Goal: Information Seeking & Learning: Learn about a topic

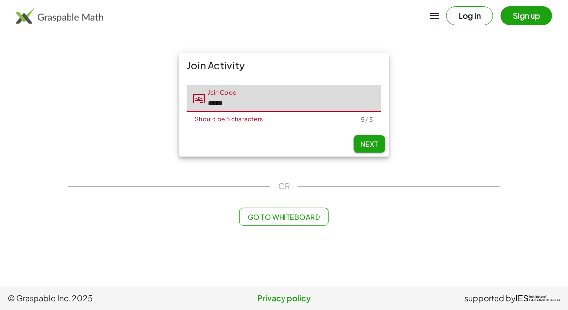
type input "*****"
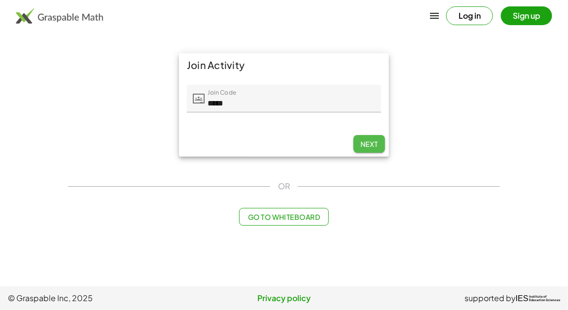
click at [367, 146] on span "Next" at bounding box center [370, 144] width 18 height 9
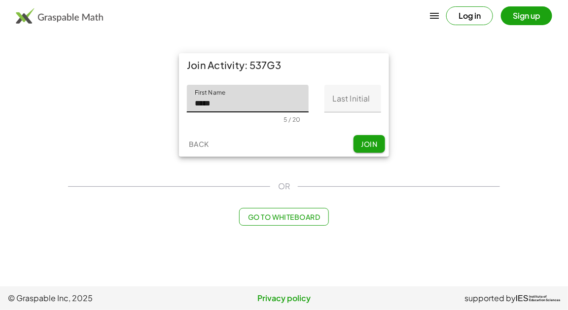
type input "*****"
click at [347, 101] on input "Last Initial" at bounding box center [353, 99] width 57 height 28
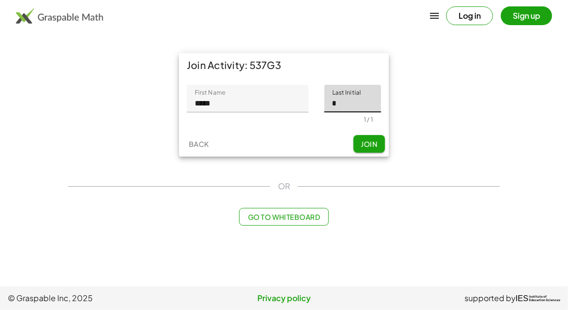
type input "*"
click at [369, 141] on span "Join" at bounding box center [369, 144] width 16 height 9
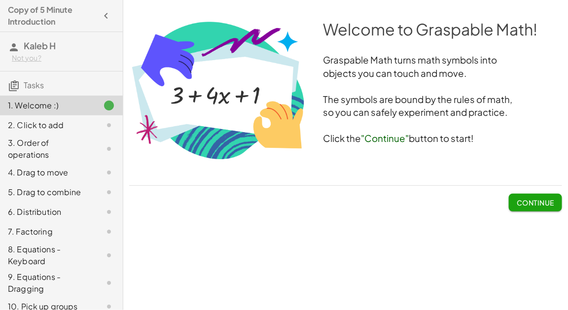
click at [523, 206] on span "Continue" at bounding box center [535, 202] width 37 height 9
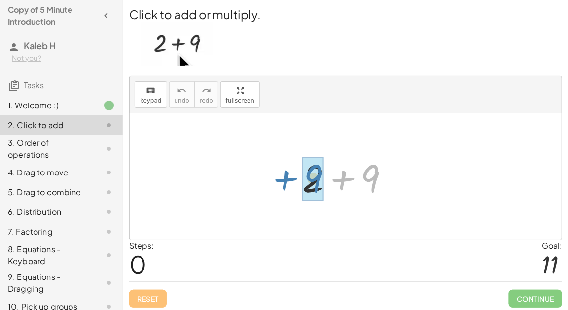
drag, startPoint x: 370, startPoint y: 176, endPoint x: 314, endPoint y: 176, distance: 56.2
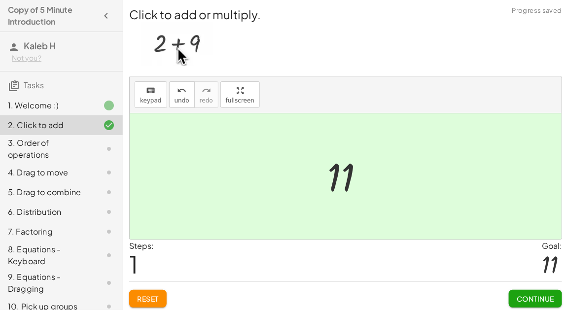
click at [517, 296] on span "Continue" at bounding box center [535, 299] width 37 height 9
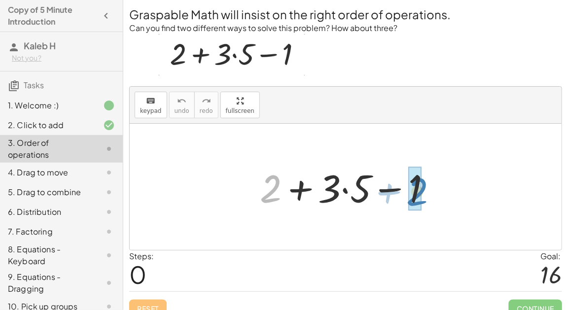
drag, startPoint x: 272, startPoint y: 191, endPoint x: 416, endPoint y: 194, distance: 144.6
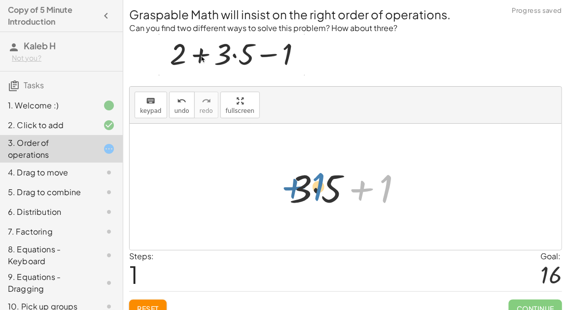
drag, startPoint x: 386, startPoint y: 190, endPoint x: 317, endPoint y: 188, distance: 69.1
click at [317, 188] on div at bounding box center [350, 187] width 131 height 51
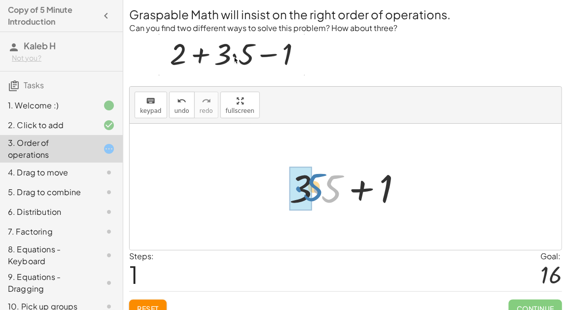
drag, startPoint x: 317, startPoint y: 188, endPoint x: 299, endPoint y: 187, distance: 17.8
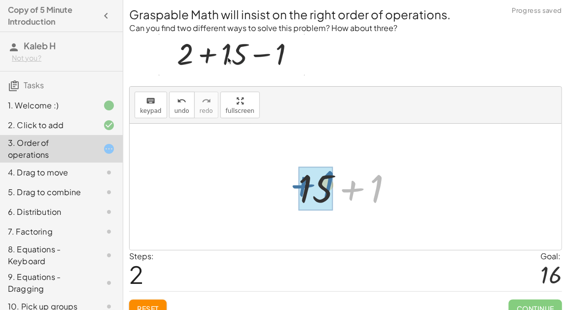
drag, startPoint x: 374, startPoint y: 192, endPoint x: 325, endPoint y: 188, distance: 49.5
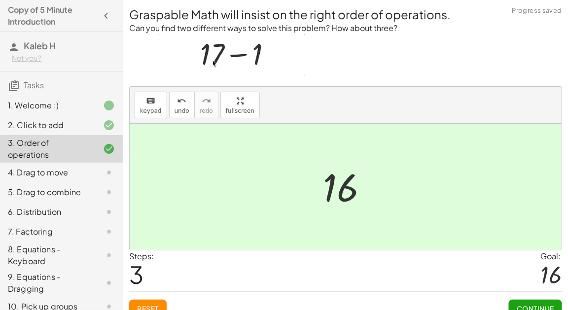
click at [515, 300] on button "Continue" at bounding box center [535, 309] width 53 height 18
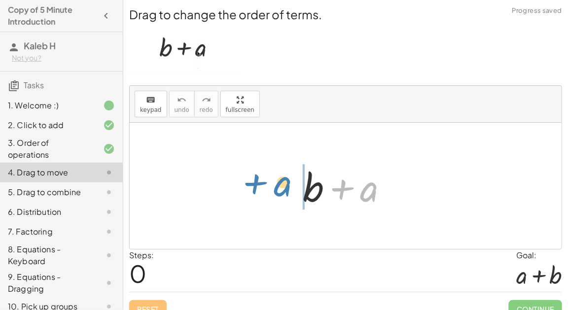
drag, startPoint x: 370, startPoint y: 192, endPoint x: 284, endPoint y: 186, distance: 85.6
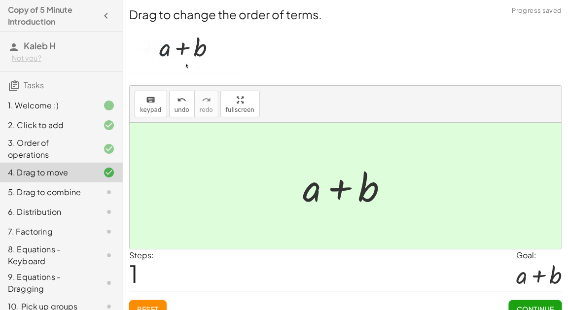
click at [552, 306] on span "Continue" at bounding box center [535, 309] width 37 height 9
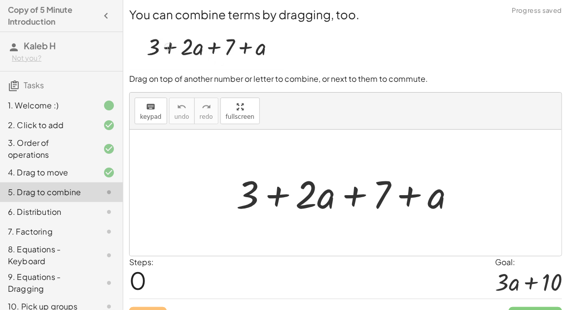
click at [281, 196] on div at bounding box center [349, 193] width 237 height 51
click at [274, 195] on div at bounding box center [349, 193] width 237 height 51
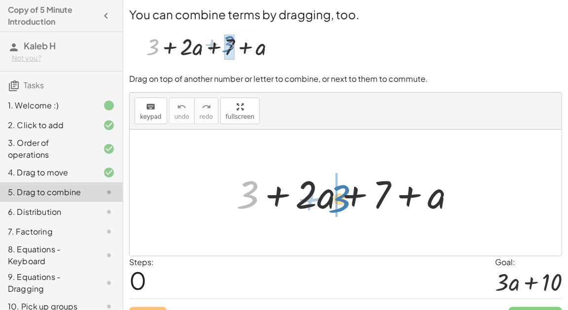
drag, startPoint x: 250, startPoint y: 195, endPoint x: 340, endPoint y: 199, distance: 90.9
click at [340, 199] on div at bounding box center [349, 193] width 237 height 51
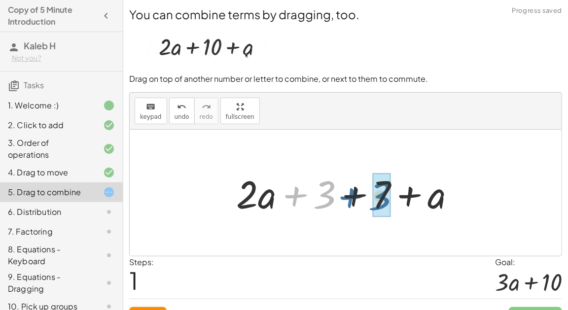
drag, startPoint x: 321, startPoint y: 191, endPoint x: 377, endPoint y: 193, distance: 56.3
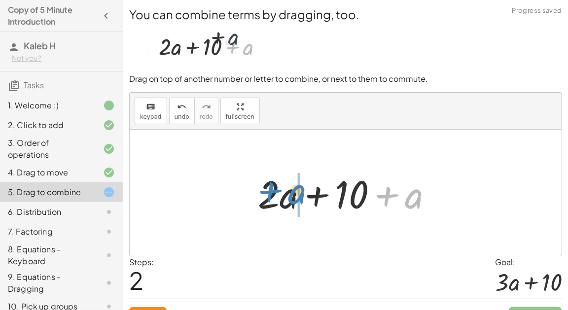
drag, startPoint x: 409, startPoint y: 196, endPoint x: 293, endPoint y: 191, distance: 116.0
click at [293, 191] on div at bounding box center [349, 193] width 193 height 51
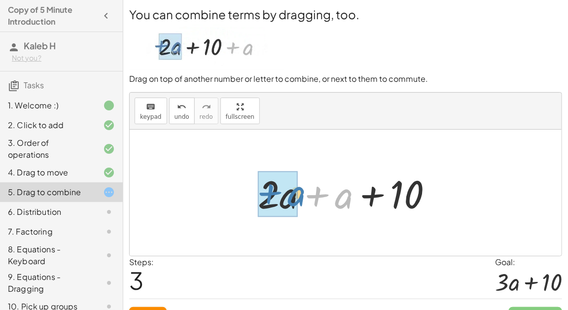
drag, startPoint x: 343, startPoint y: 198, endPoint x: 296, endPoint y: 195, distance: 47.9
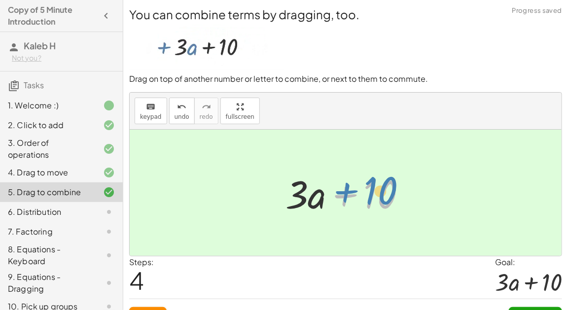
drag, startPoint x: 376, startPoint y: 194, endPoint x: 376, endPoint y: 188, distance: 5.4
click at [376, 188] on div at bounding box center [350, 193] width 139 height 51
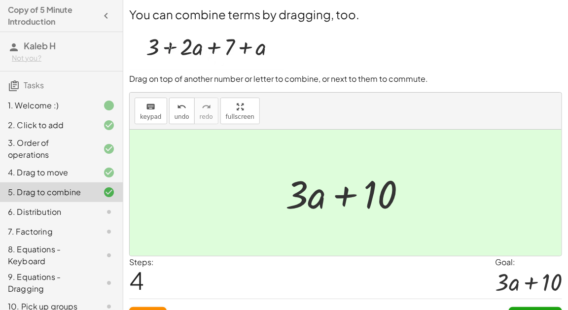
click at [540, 308] on button "Continue" at bounding box center [535, 316] width 53 height 18
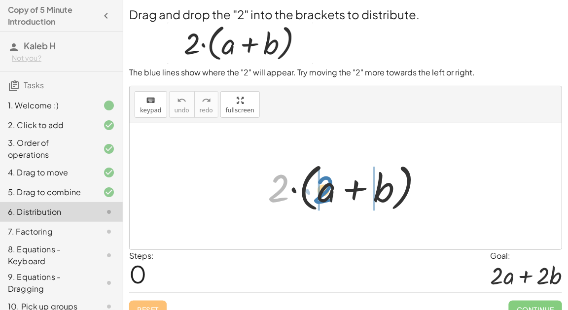
drag, startPoint x: 281, startPoint y: 188, endPoint x: 323, endPoint y: 187, distance: 42.5
click at [323, 187] on div at bounding box center [349, 186] width 173 height 57
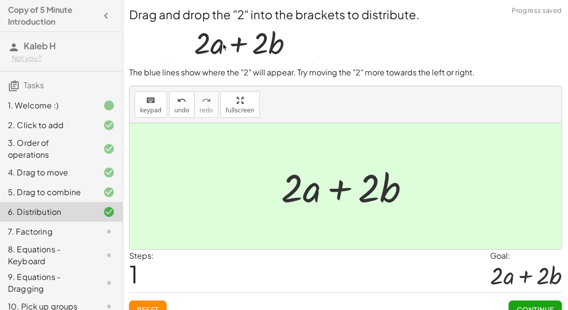
click at [538, 309] on span "Continue" at bounding box center [535, 309] width 37 height 9
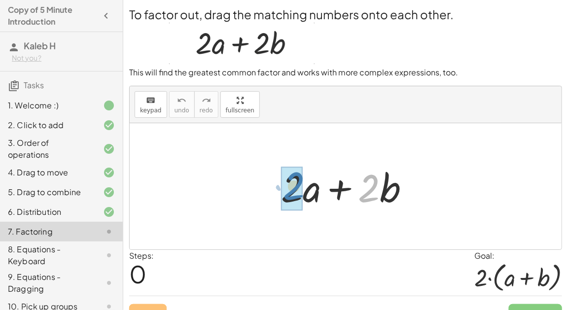
drag, startPoint x: 373, startPoint y: 195, endPoint x: 298, endPoint y: 193, distance: 76.0
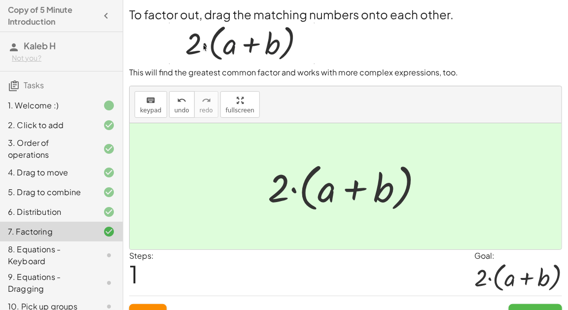
click at [526, 309] on span "Continue" at bounding box center [535, 313] width 37 height 9
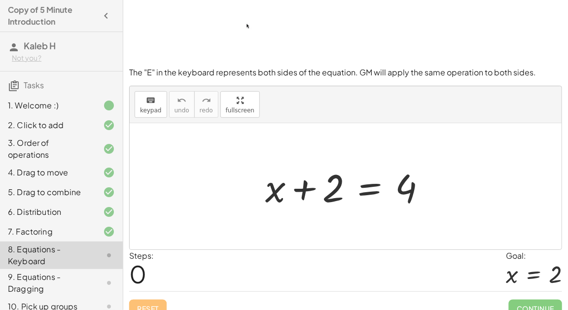
scroll to position [48, 0]
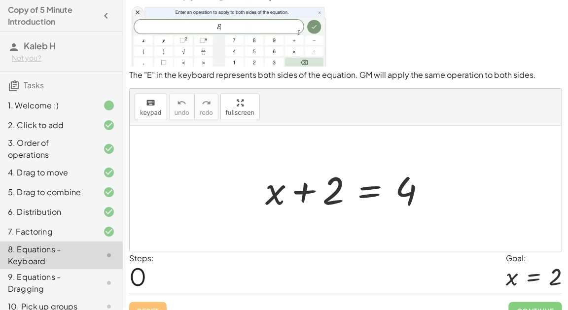
click at [366, 188] on div at bounding box center [350, 189] width 179 height 51
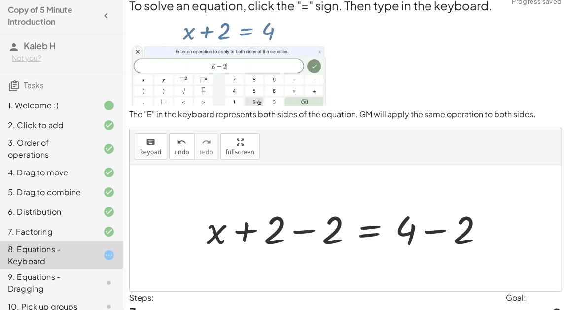
scroll to position [0, 0]
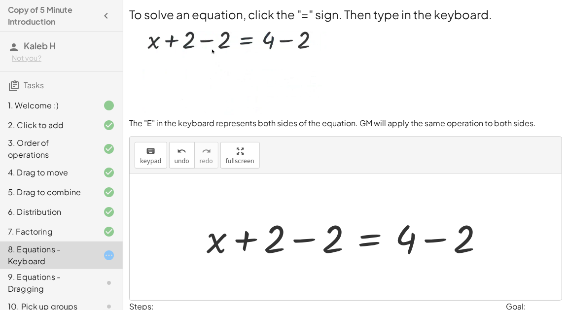
click at [305, 237] on div at bounding box center [350, 237] width 296 height 51
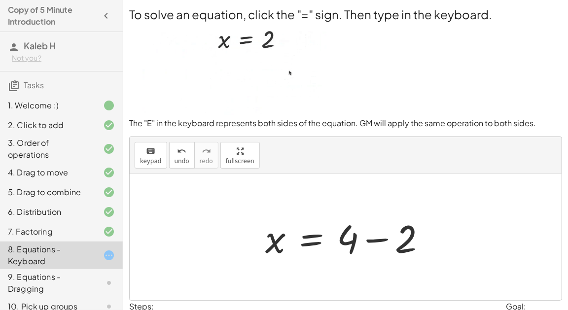
click at [367, 236] on div at bounding box center [350, 237] width 179 height 51
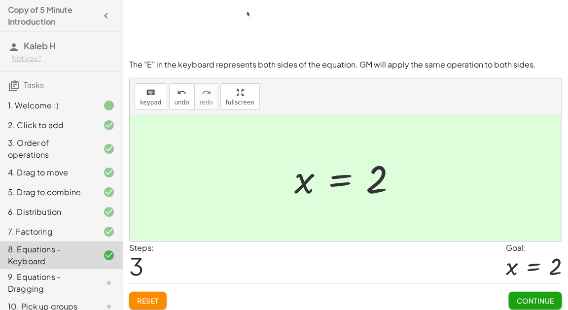
scroll to position [62, 0]
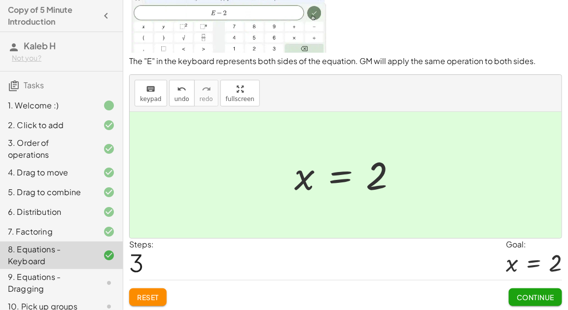
click at [548, 295] on span "Continue" at bounding box center [535, 297] width 37 height 9
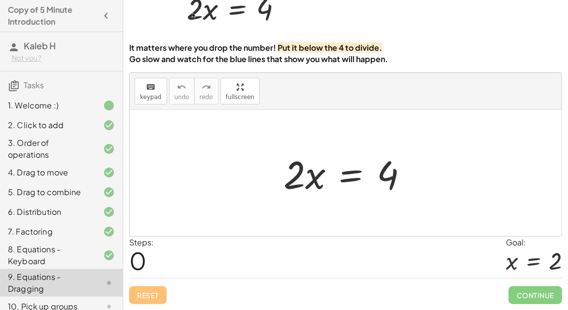
scroll to position [56, 0]
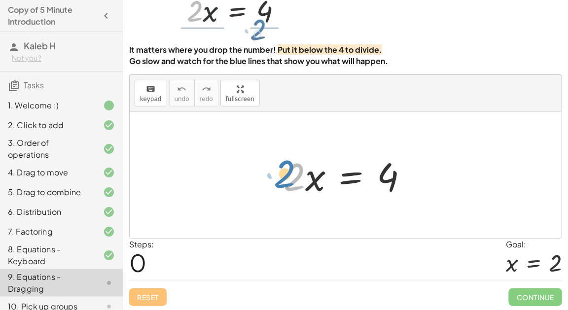
drag, startPoint x: 295, startPoint y: 182, endPoint x: 287, endPoint y: 179, distance: 8.0
click at [287, 179] on div at bounding box center [350, 175] width 142 height 51
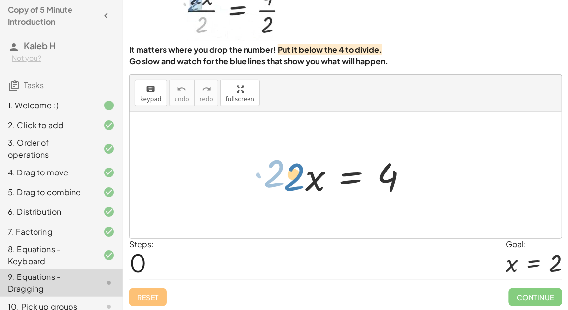
drag, startPoint x: 310, startPoint y: 179, endPoint x: 294, endPoint y: 178, distance: 16.3
click at [294, 178] on div at bounding box center [350, 175] width 142 height 51
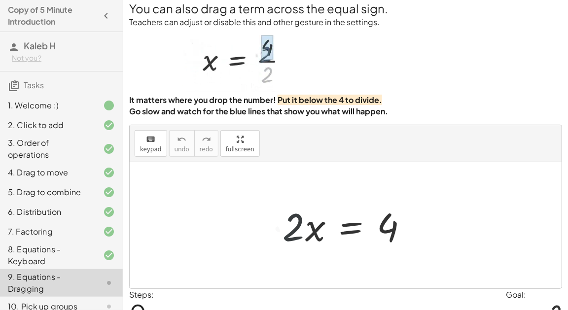
scroll to position [2, 0]
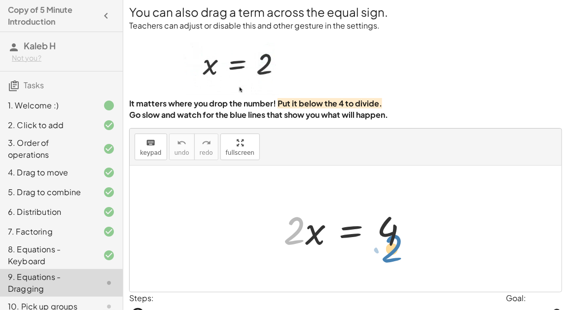
drag, startPoint x: 295, startPoint y: 229, endPoint x: 389, endPoint y: 256, distance: 97.9
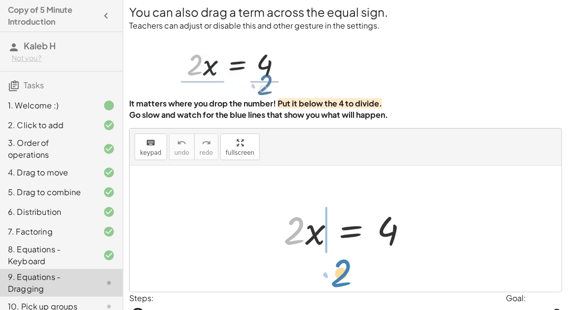
drag, startPoint x: 298, startPoint y: 231, endPoint x: 333, endPoint y: 261, distance: 45.9
click at [333, 261] on div "· 2 · 2 · x = 4" at bounding box center [346, 229] width 432 height 126
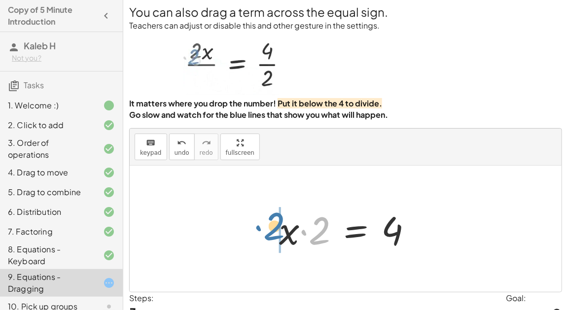
drag, startPoint x: 322, startPoint y: 236, endPoint x: 275, endPoint y: 231, distance: 46.6
click at [275, 231] on div at bounding box center [349, 229] width 151 height 51
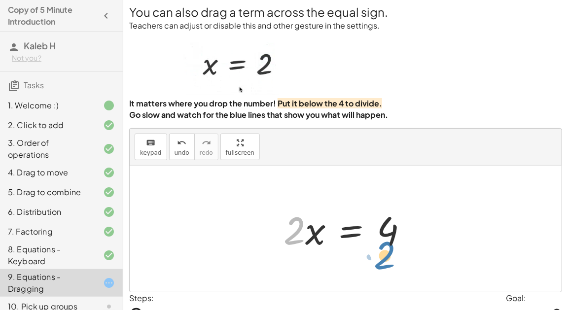
drag, startPoint x: 297, startPoint y: 217, endPoint x: 385, endPoint y: 237, distance: 91.1
click at [385, 237] on div at bounding box center [350, 229] width 142 height 51
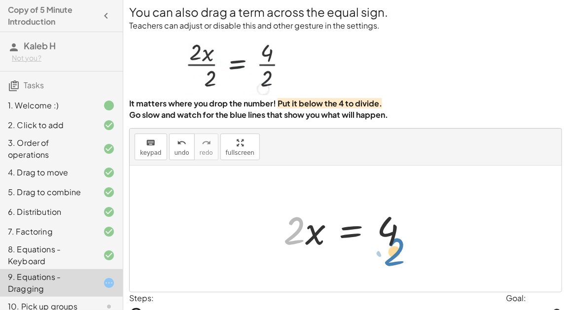
drag, startPoint x: 295, startPoint y: 232, endPoint x: 396, endPoint y: 252, distance: 103.1
click at [396, 252] on div at bounding box center [350, 229] width 142 height 51
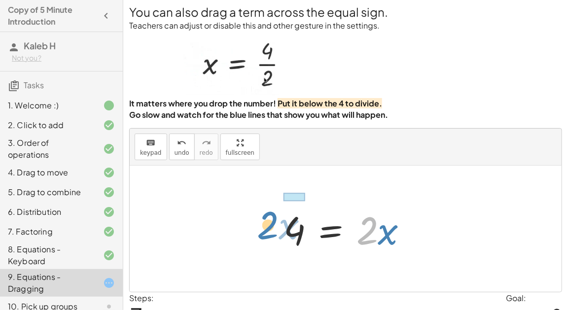
drag, startPoint x: 367, startPoint y: 240, endPoint x: 268, endPoint y: 233, distance: 98.9
click at [269, 233] on div "· 2 · x = 4 · x · 2 = 4 · 2 · x = 4 · 2 · x · 2 · x = 4" at bounding box center [346, 229] width 154 height 56
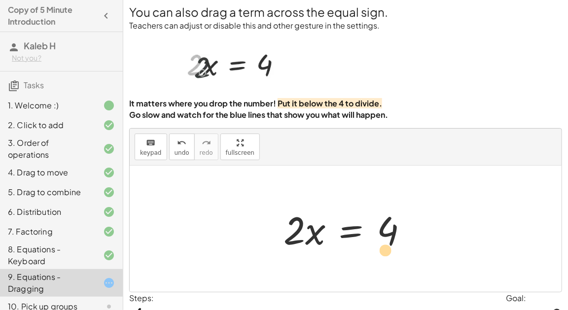
drag, startPoint x: 293, startPoint y: 224, endPoint x: 383, endPoint y: 243, distance: 92.6
click at [383, 243] on div at bounding box center [350, 229] width 142 height 51
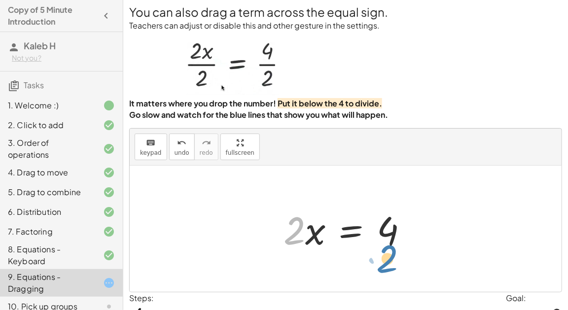
drag, startPoint x: 298, startPoint y: 236, endPoint x: 391, endPoint y: 263, distance: 97.3
drag, startPoint x: 297, startPoint y: 231, endPoint x: 392, endPoint y: 258, distance: 98.9
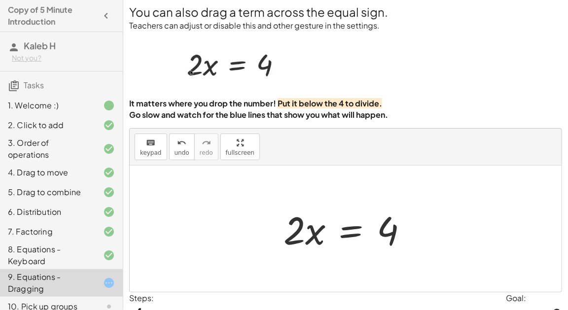
click at [350, 233] on div at bounding box center [350, 229] width 142 height 51
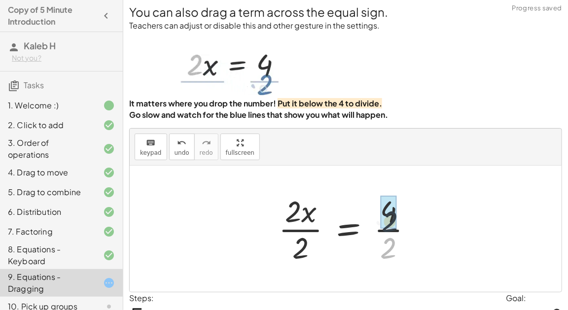
drag, startPoint x: 385, startPoint y: 247, endPoint x: 386, endPoint y: 216, distance: 31.1
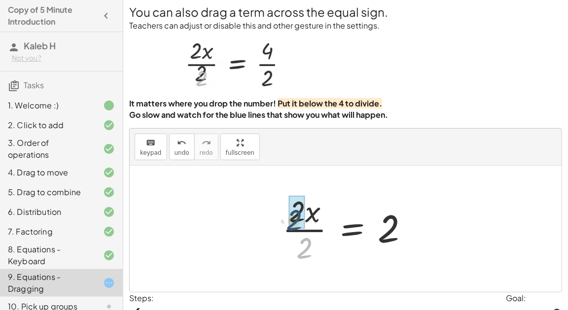
drag, startPoint x: 312, startPoint y: 246, endPoint x: 302, endPoint y: 218, distance: 30.1
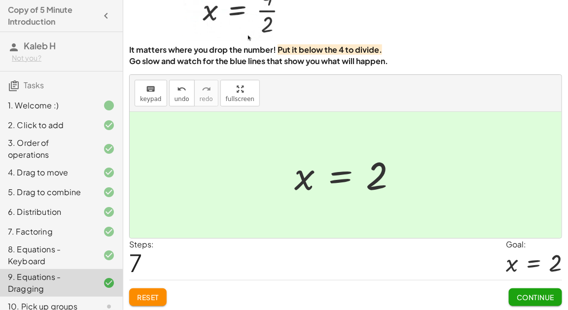
scroll to position [50, 0]
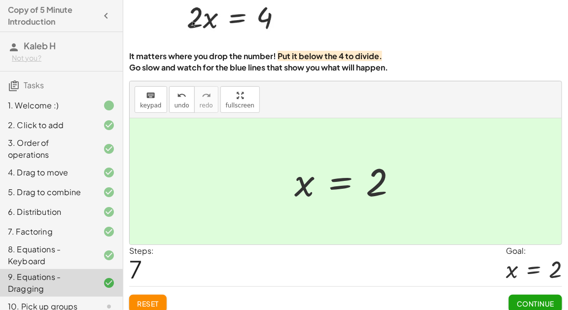
click at [523, 297] on button "Continue" at bounding box center [535, 304] width 53 height 18
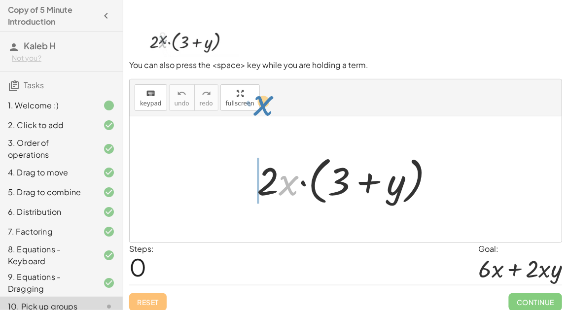
drag, startPoint x: 288, startPoint y: 185, endPoint x: 261, endPoint y: 109, distance: 80.1
click at [261, 109] on div "keyboard keypad undo undo redo redo fullscreen · x · 2 · x · ( + 3 + y ) ×" at bounding box center [346, 160] width 432 height 163
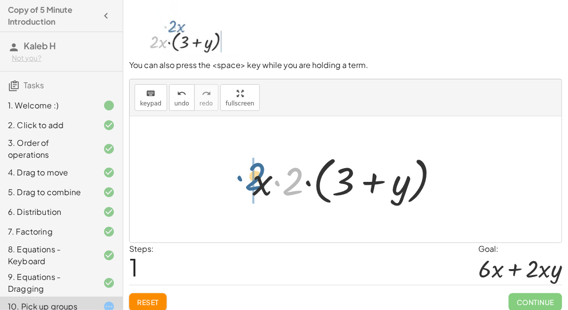
drag, startPoint x: 290, startPoint y: 193, endPoint x: 246, endPoint y: 188, distance: 43.6
click at [246, 188] on div "· 2 · x · ( + 3 + y ) · 2 · 2 · x · ( + 3 + y )" at bounding box center [346, 180] width 217 height 62
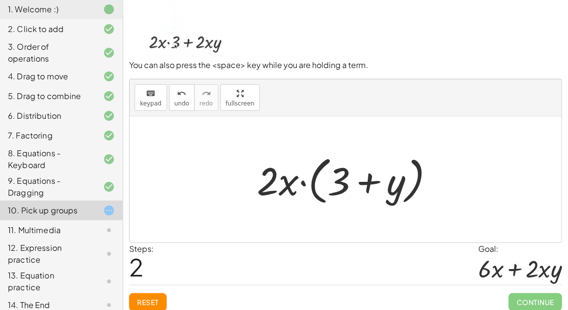
scroll to position [55, 0]
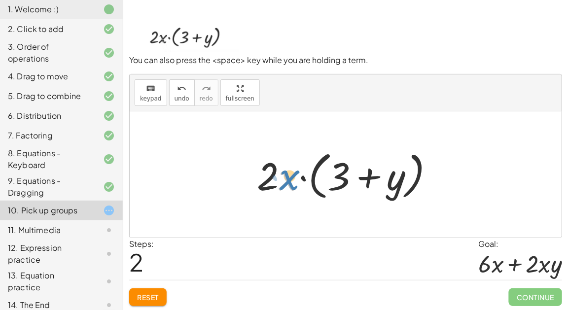
click at [288, 185] on div at bounding box center [349, 175] width 195 height 57
click at [290, 185] on div at bounding box center [349, 175] width 195 height 57
click at [359, 175] on div at bounding box center [349, 175] width 195 height 57
click at [298, 174] on div at bounding box center [349, 175] width 195 height 57
click at [273, 168] on div at bounding box center [349, 175] width 195 height 57
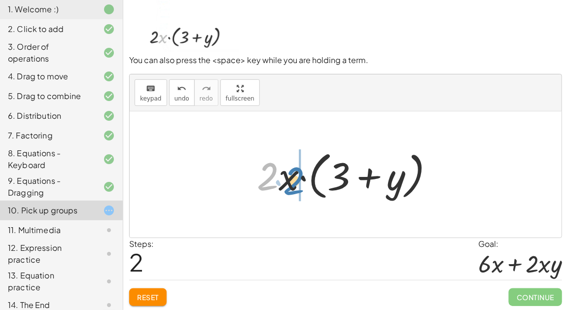
drag, startPoint x: 273, startPoint y: 170, endPoint x: 303, endPoint y: 175, distance: 30.5
click at [303, 175] on div at bounding box center [349, 175] width 195 height 57
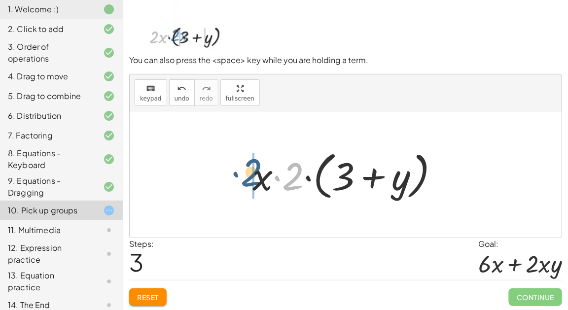
drag, startPoint x: 295, startPoint y: 176, endPoint x: 247, endPoint y: 173, distance: 47.5
click at [248, 173] on div at bounding box center [350, 175] width 205 height 57
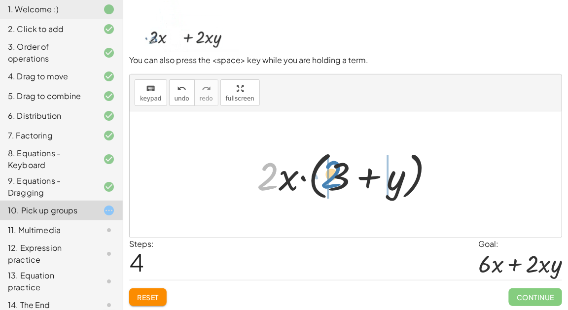
drag, startPoint x: 277, startPoint y: 180, endPoint x: 342, endPoint y: 177, distance: 64.7
click at [342, 177] on div at bounding box center [349, 175] width 195 height 57
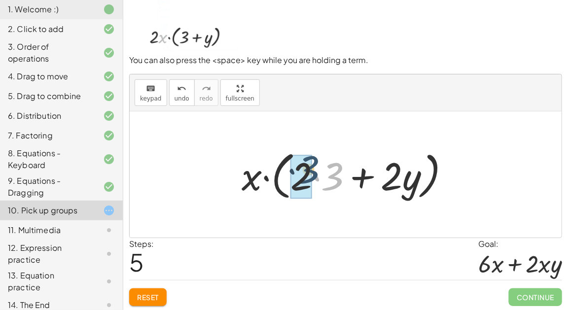
drag, startPoint x: 342, startPoint y: 177, endPoint x: 314, endPoint y: 173, distance: 28.4
click at [314, 173] on div at bounding box center [350, 175] width 226 height 57
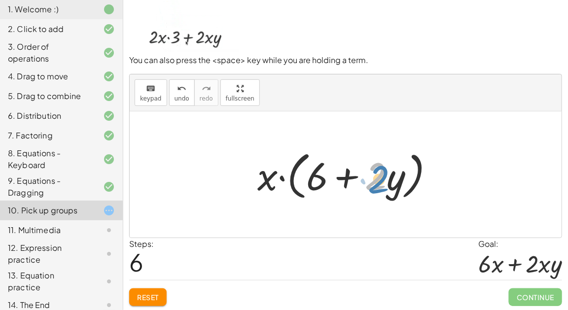
click at [373, 174] on div at bounding box center [350, 175] width 195 height 57
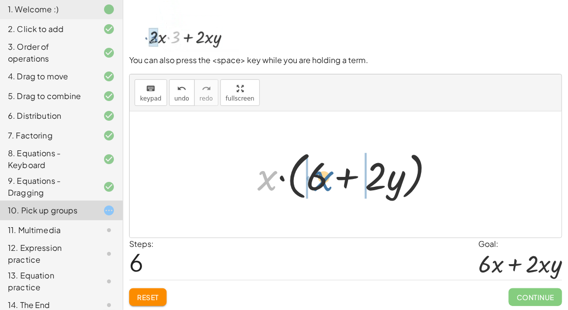
drag, startPoint x: 266, startPoint y: 178, endPoint x: 326, endPoint y: 179, distance: 59.2
click at [326, 179] on div at bounding box center [350, 175] width 195 height 57
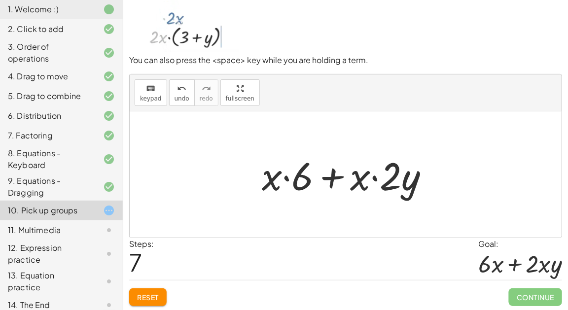
click at [155, 296] on span "Reset" at bounding box center [148, 297] width 22 height 9
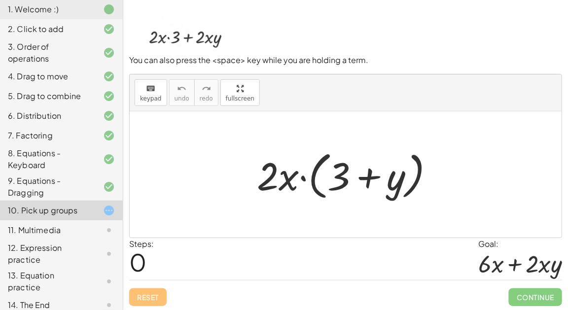
click at [375, 179] on div at bounding box center [349, 175] width 195 height 57
click at [374, 179] on div at bounding box center [349, 175] width 195 height 57
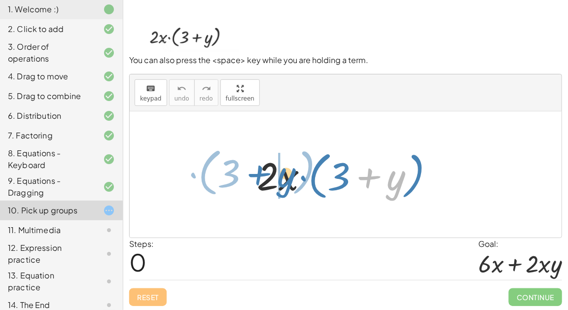
drag, startPoint x: 398, startPoint y: 177, endPoint x: 286, endPoint y: 173, distance: 111.6
click at [286, 173] on div at bounding box center [349, 175] width 195 height 57
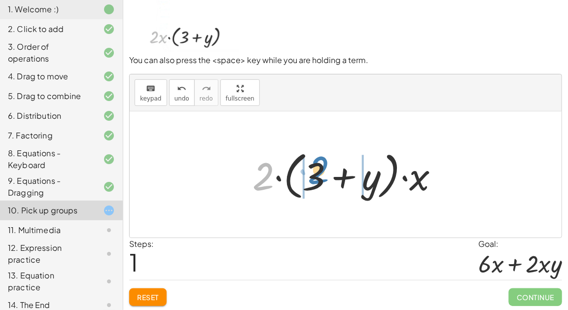
drag, startPoint x: 263, startPoint y: 177, endPoint x: 319, endPoint y: 170, distance: 56.1
click at [319, 170] on div at bounding box center [350, 175] width 205 height 57
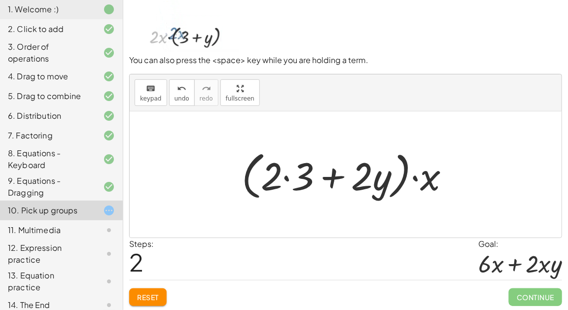
click at [331, 173] on div at bounding box center [350, 175] width 226 height 57
click at [344, 179] on div at bounding box center [350, 175] width 226 height 57
click at [293, 179] on div at bounding box center [350, 175] width 226 height 57
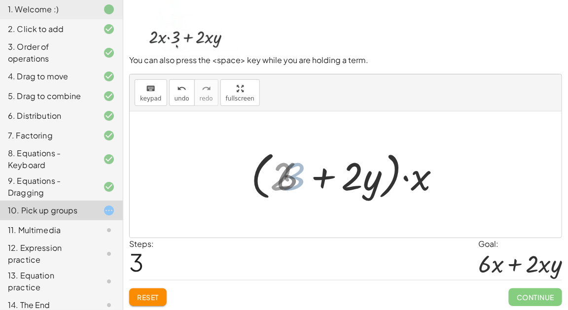
click at [285, 176] on div at bounding box center [350, 175] width 195 height 57
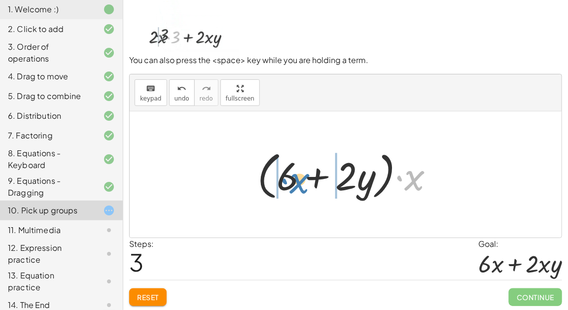
drag, startPoint x: 410, startPoint y: 178, endPoint x: 294, endPoint y: 180, distance: 116.0
click at [294, 180] on div at bounding box center [350, 175] width 195 height 57
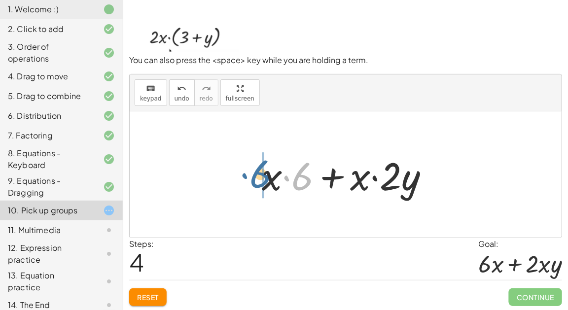
drag, startPoint x: 310, startPoint y: 179, endPoint x: 268, endPoint y: 177, distance: 42.0
click at [268, 177] on div at bounding box center [350, 174] width 186 height 51
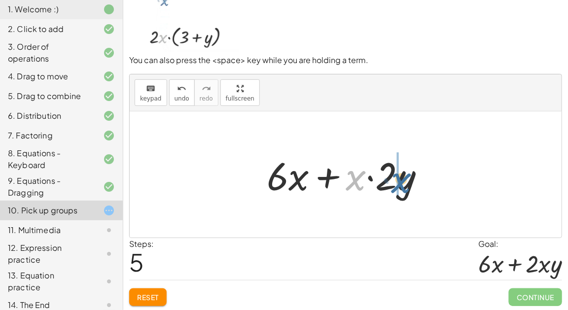
drag, startPoint x: 356, startPoint y: 177, endPoint x: 402, endPoint y: 180, distance: 46.5
click at [402, 180] on div at bounding box center [350, 174] width 176 height 51
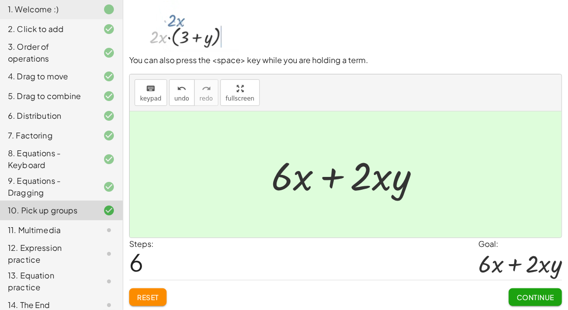
click at [551, 293] on span "Continue" at bounding box center [535, 297] width 37 height 9
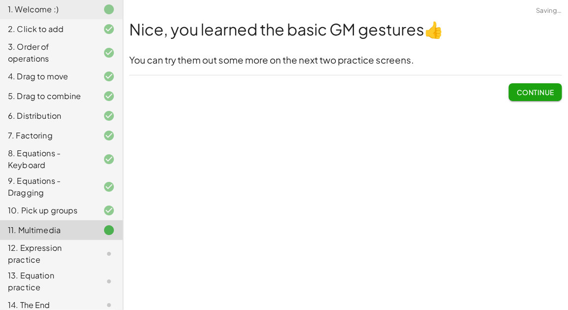
scroll to position [0, 0]
click at [515, 97] on button "Continue" at bounding box center [535, 92] width 53 height 18
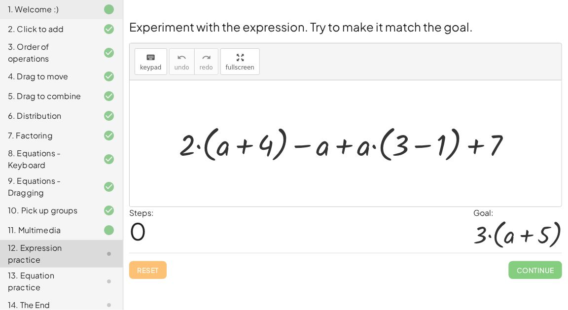
click at [241, 144] on div at bounding box center [349, 143] width 351 height 43
click at [189, 140] on div at bounding box center [349, 143] width 351 height 43
click at [160, 263] on div "Reset Continue" at bounding box center [345, 266] width 433 height 26
click at [140, 269] on div "Reset Continue" at bounding box center [345, 266] width 433 height 26
drag, startPoint x: 398, startPoint y: 130, endPoint x: 343, endPoint y: 136, distance: 55.5
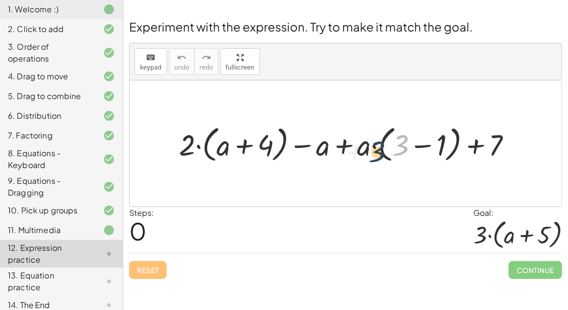
click at [343, 136] on div at bounding box center [349, 143] width 351 height 43
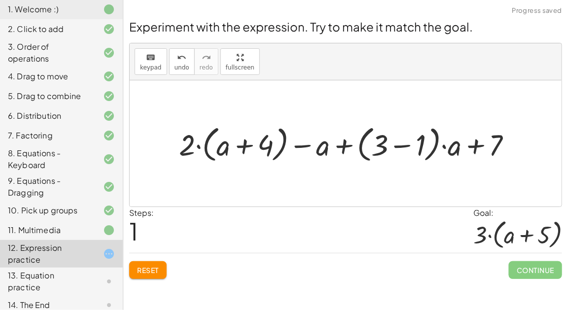
click at [152, 262] on button "Reset" at bounding box center [147, 270] width 37 height 18
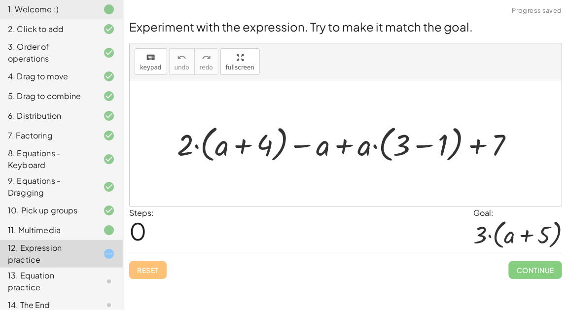
click at [398, 150] on div at bounding box center [349, 143] width 355 height 44
click at [488, 143] on div at bounding box center [349, 143] width 355 height 44
drag, startPoint x: 402, startPoint y: 144, endPoint x: 444, endPoint y: 144, distance: 41.9
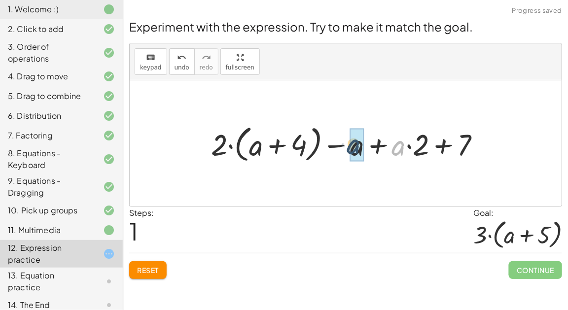
drag, startPoint x: 400, startPoint y: 146, endPoint x: 354, endPoint y: 144, distance: 45.9
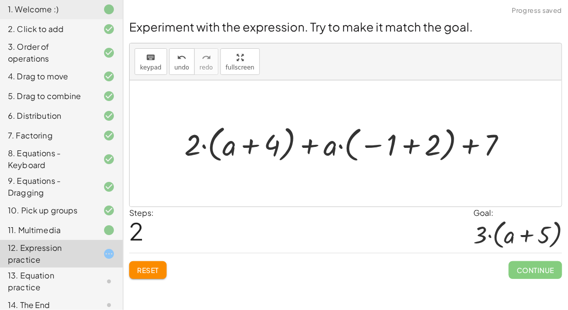
click at [142, 268] on span "Reset" at bounding box center [148, 270] width 22 height 9
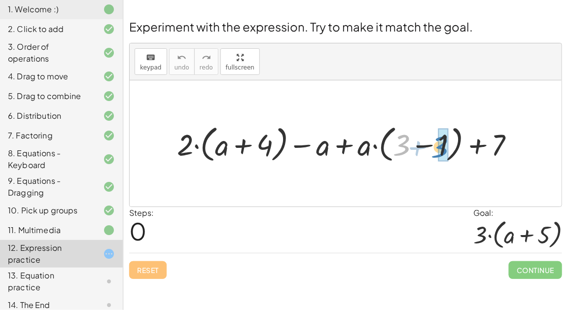
drag, startPoint x: 407, startPoint y: 144, endPoint x: 443, endPoint y: 143, distance: 36.0
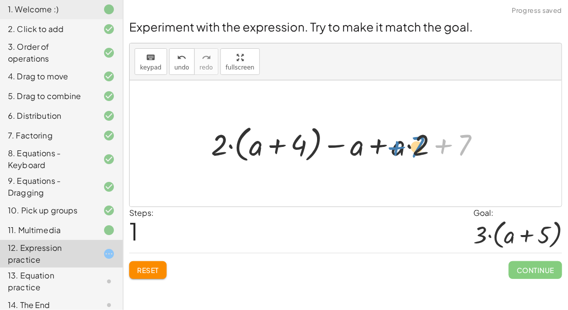
drag, startPoint x: 463, startPoint y: 145, endPoint x: 418, endPoint y: 147, distance: 44.9
click at [418, 147] on div at bounding box center [349, 143] width 287 height 44
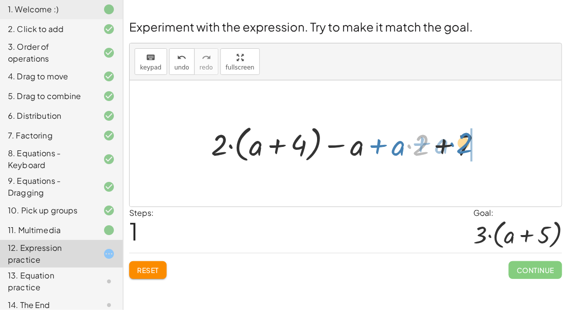
drag, startPoint x: 418, startPoint y: 146, endPoint x: 464, endPoint y: 147, distance: 45.9
click at [464, 147] on div at bounding box center [349, 143] width 287 height 44
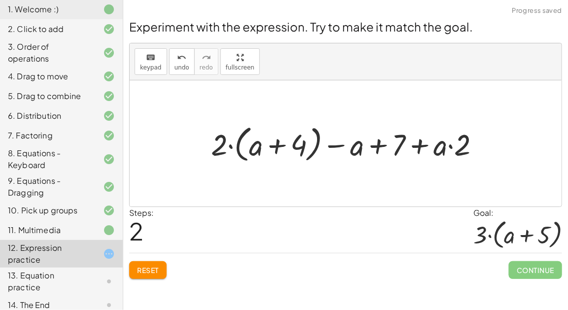
click at [154, 269] on span "Reset" at bounding box center [148, 270] width 22 height 9
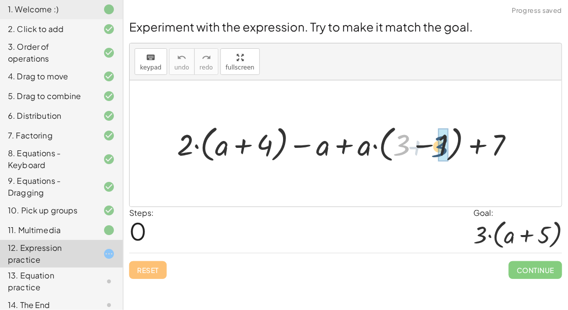
drag, startPoint x: 402, startPoint y: 147, endPoint x: 443, endPoint y: 148, distance: 40.5
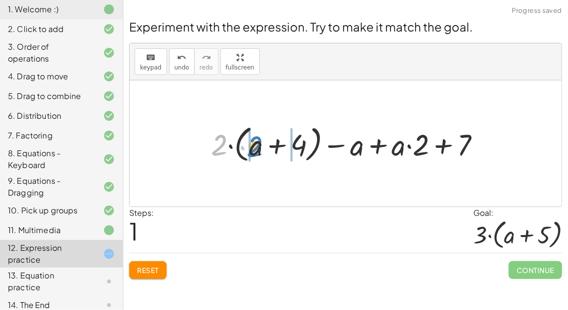
drag, startPoint x: 218, startPoint y: 150, endPoint x: 256, endPoint y: 153, distance: 38.1
click at [256, 153] on div at bounding box center [349, 143] width 287 height 44
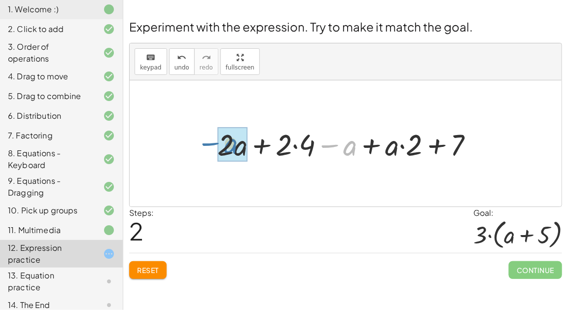
drag, startPoint x: 350, startPoint y: 147, endPoint x: 231, endPoint y: 145, distance: 118.4
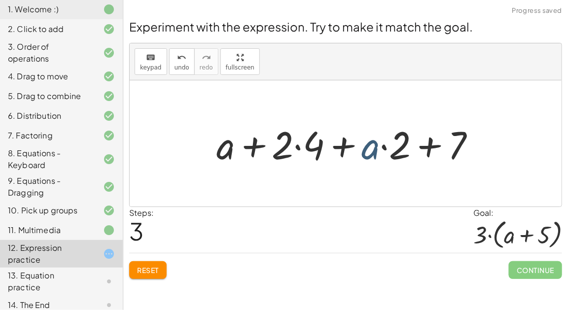
click at [362, 145] on div at bounding box center [350, 143] width 277 height 51
drag, startPoint x: 362, startPoint y: 151, endPoint x: 213, endPoint y: 154, distance: 149.0
click at [213, 154] on div at bounding box center [350, 143] width 277 height 51
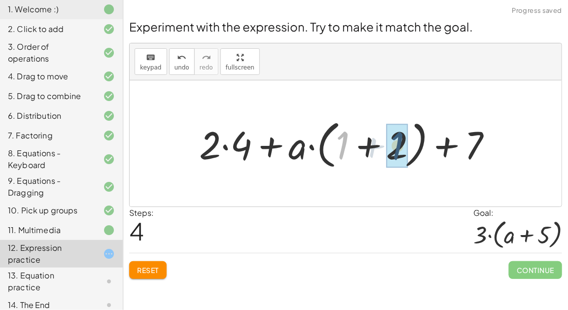
drag, startPoint x: 340, startPoint y: 151, endPoint x: 403, endPoint y: 153, distance: 62.7
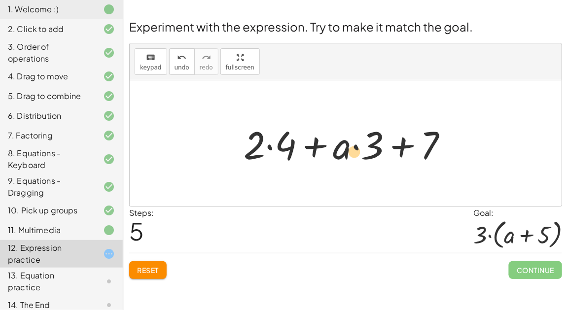
drag, startPoint x: 377, startPoint y: 148, endPoint x: 359, endPoint y: 152, distance: 18.9
click at [359, 152] on div at bounding box center [350, 143] width 222 height 51
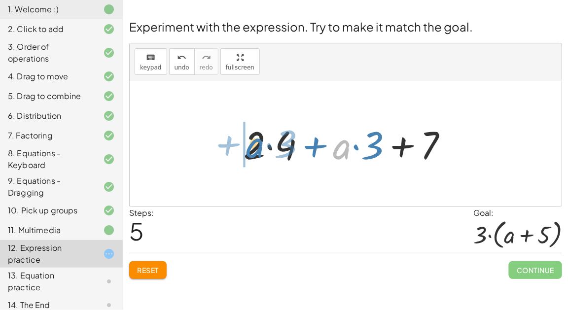
drag, startPoint x: 340, startPoint y: 149, endPoint x: 252, endPoint y: 147, distance: 87.8
click at [252, 147] on div at bounding box center [350, 143] width 222 height 51
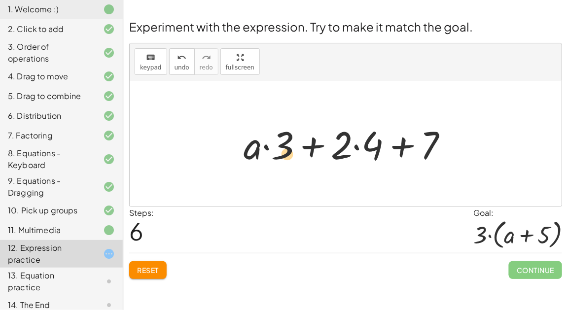
click at [291, 147] on div at bounding box center [350, 143] width 222 height 51
click at [148, 275] on button "Reset" at bounding box center [147, 270] width 37 height 18
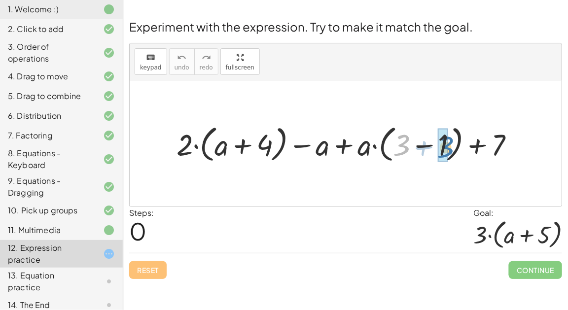
drag, startPoint x: 394, startPoint y: 141, endPoint x: 437, endPoint y: 142, distance: 42.4
click at [437, 142] on div at bounding box center [350, 143] width 356 height 44
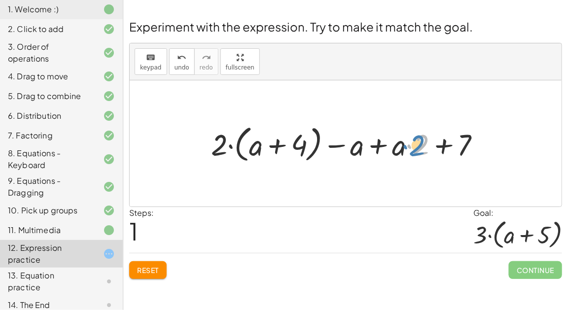
drag, startPoint x: 416, startPoint y: 149, endPoint x: 406, endPoint y: 149, distance: 10.9
click at [406, 149] on div at bounding box center [349, 143] width 287 height 44
drag, startPoint x: 359, startPoint y: 151, endPoint x: 416, endPoint y: 153, distance: 57.8
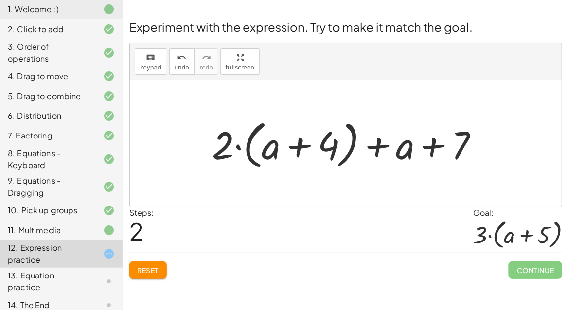
click at [152, 266] on span "Reset" at bounding box center [148, 270] width 22 height 9
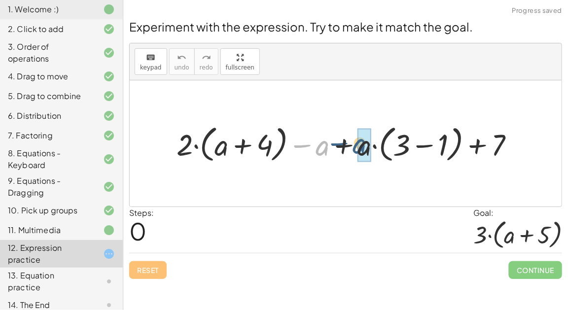
drag, startPoint x: 326, startPoint y: 151, endPoint x: 366, endPoint y: 151, distance: 39.5
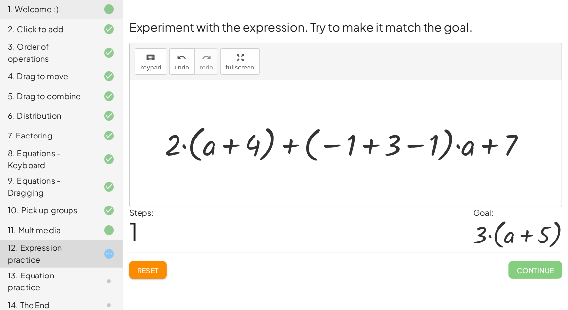
click at [149, 269] on span "Reset" at bounding box center [148, 270] width 22 height 9
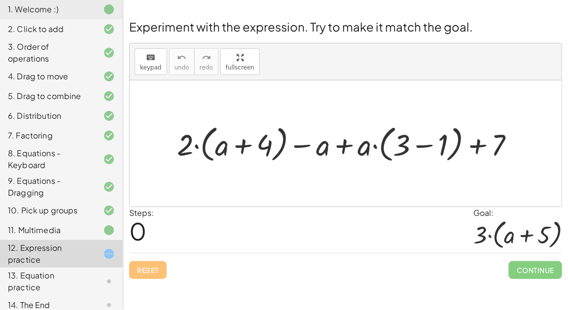
click at [149, 269] on div "Reset Continue" at bounding box center [345, 266] width 433 height 26
drag, startPoint x: 186, startPoint y: 147, endPoint x: 211, endPoint y: 146, distance: 24.2
click at [211, 146] on div at bounding box center [349, 143] width 355 height 44
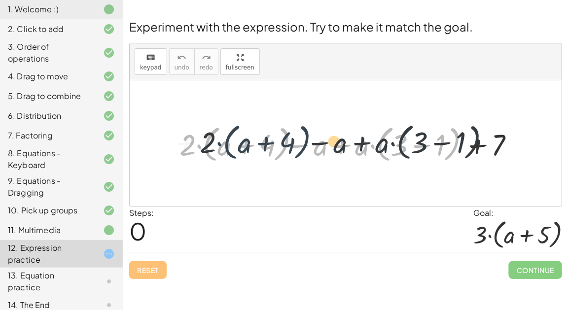
drag, startPoint x: 194, startPoint y: 143, endPoint x: 201, endPoint y: 143, distance: 6.4
click at [201, 143] on div at bounding box center [345, 143] width 350 height 44
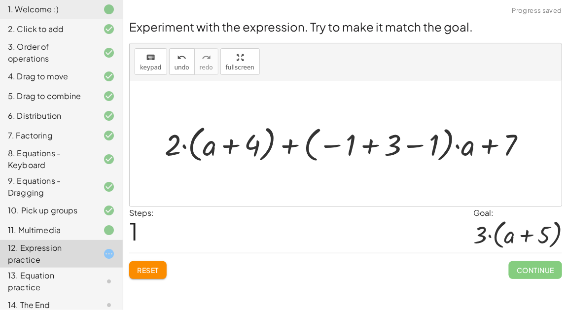
click at [364, 142] on div at bounding box center [349, 143] width 379 height 44
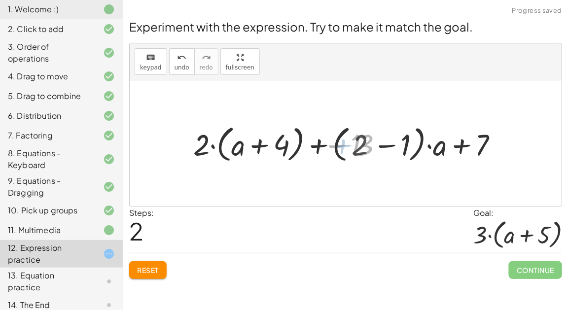
click at [385, 145] on div at bounding box center [349, 143] width 313 height 44
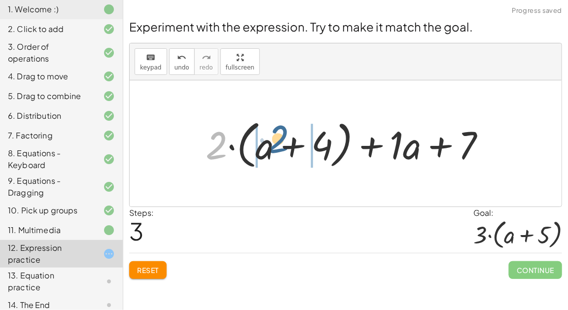
drag, startPoint x: 215, startPoint y: 150, endPoint x: 274, endPoint y: 149, distance: 59.7
click at [274, 149] on div at bounding box center [350, 143] width 298 height 57
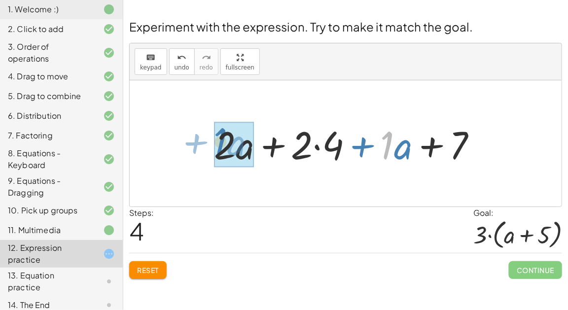
drag, startPoint x: 384, startPoint y: 142, endPoint x: 316, endPoint y: 144, distance: 67.6
click at [316, 144] on div at bounding box center [349, 143] width 281 height 51
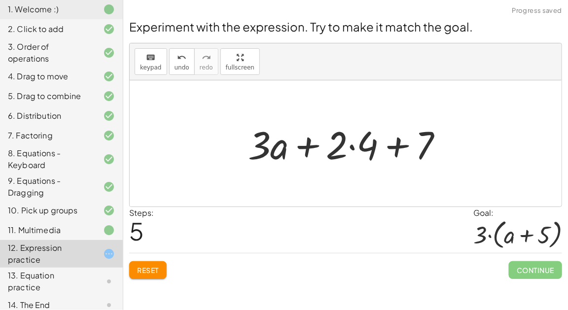
click at [351, 144] on div at bounding box center [349, 143] width 213 height 51
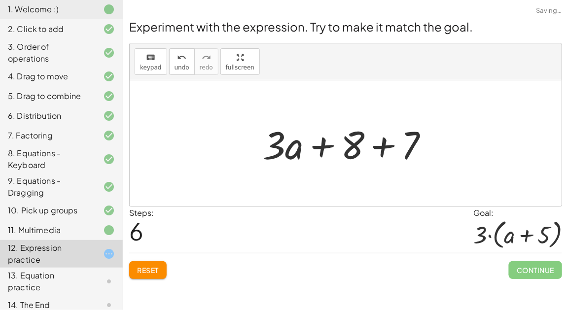
click at [377, 146] on div at bounding box center [350, 143] width 184 height 51
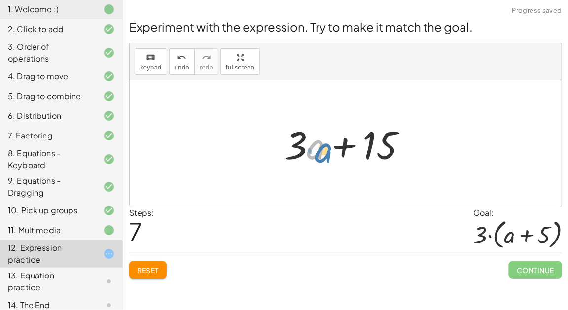
drag, startPoint x: 310, startPoint y: 147, endPoint x: 310, endPoint y: 152, distance: 5.0
click at [310, 152] on div at bounding box center [350, 143] width 140 height 51
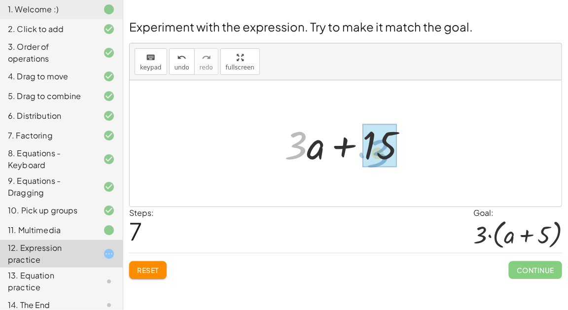
drag, startPoint x: 293, startPoint y: 143, endPoint x: 375, endPoint y: 150, distance: 82.8
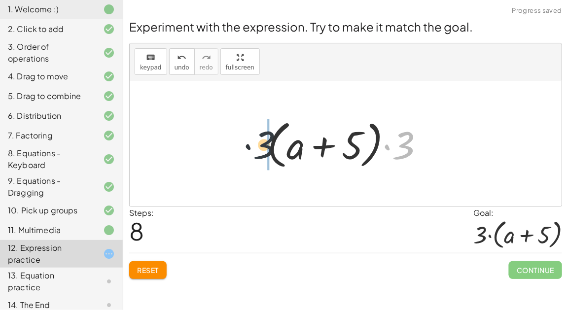
drag, startPoint x: 404, startPoint y: 148, endPoint x: 250, endPoint y: 148, distance: 153.9
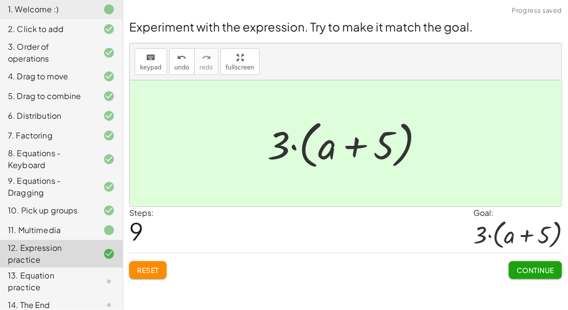
click at [542, 271] on span "Continue" at bounding box center [535, 270] width 37 height 9
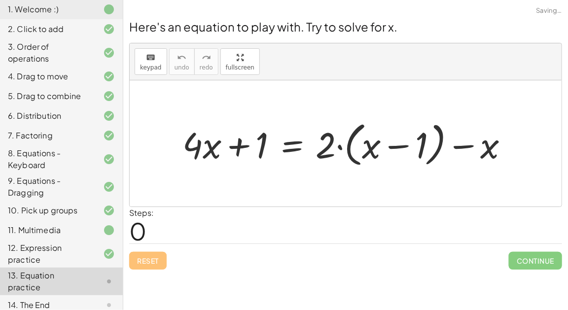
click at [293, 154] on div at bounding box center [350, 143] width 344 height 53
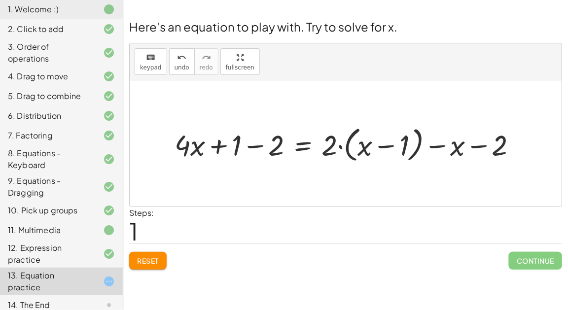
click at [135, 254] on button "Reset" at bounding box center [147, 261] width 37 height 18
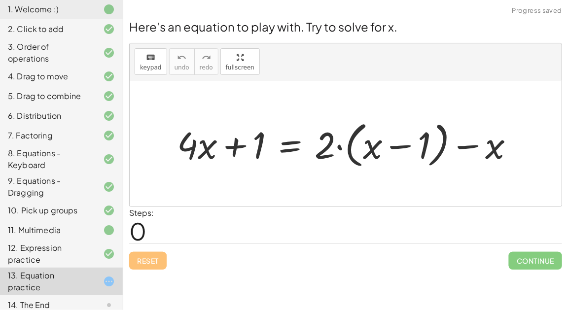
click at [391, 147] on div at bounding box center [349, 143] width 355 height 55
click at [464, 143] on div at bounding box center [349, 143] width 355 height 55
click at [234, 148] on div at bounding box center [349, 143] width 355 height 55
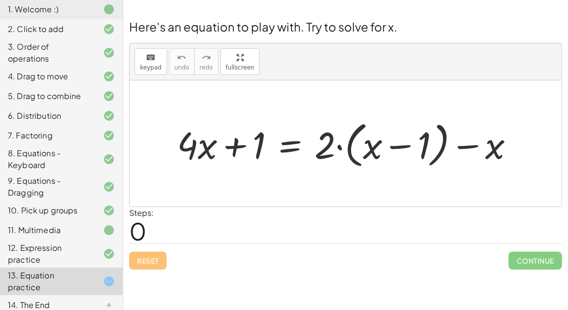
click at [234, 148] on div at bounding box center [349, 143] width 355 height 55
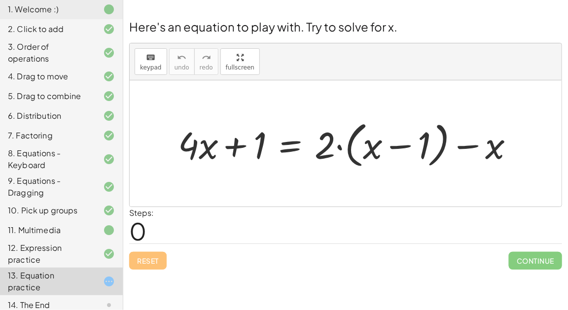
click at [234, 148] on div at bounding box center [349, 143] width 355 height 55
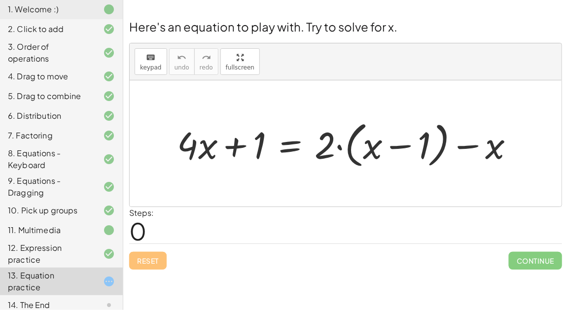
click at [234, 148] on div at bounding box center [349, 143] width 355 height 55
click at [290, 146] on div at bounding box center [349, 143] width 355 height 55
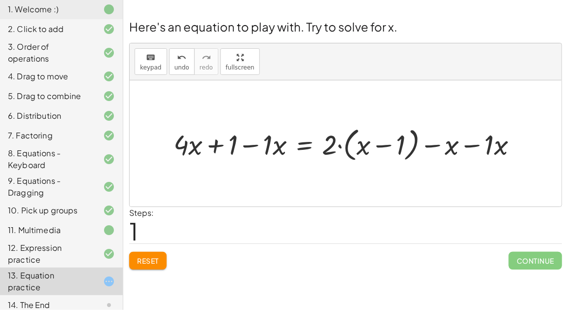
click at [387, 144] on div at bounding box center [350, 143] width 362 height 41
click at [251, 144] on div at bounding box center [350, 143] width 362 height 41
click at [212, 139] on div at bounding box center [350, 143] width 362 height 41
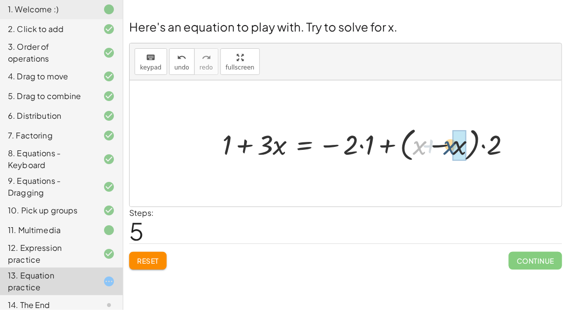
drag, startPoint x: 417, startPoint y: 150, endPoint x: 453, endPoint y: 150, distance: 36.0
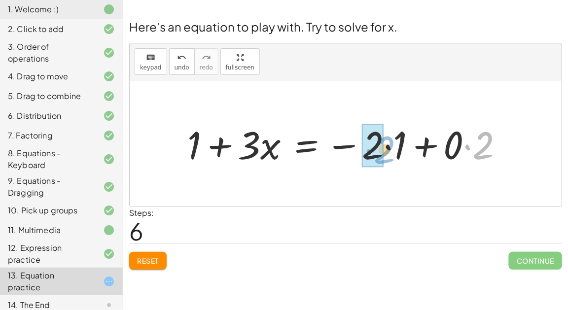
drag, startPoint x: 470, startPoint y: 151, endPoint x: 371, endPoint y: 155, distance: 98.8
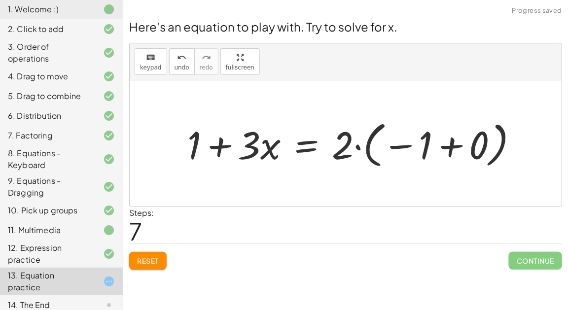
click at [347, 144] on div at bounding box center [357, 143] width 349 height 55
click at [442, 149] on div at bounding box center [357, 143] width 349 height 55
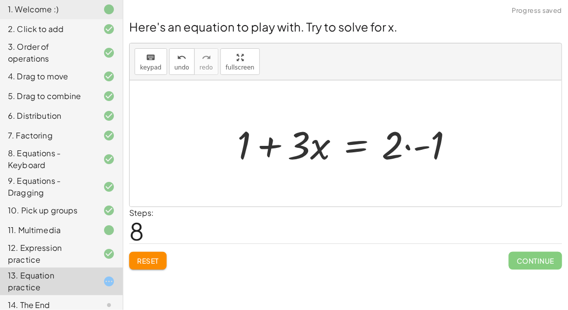
click at [409, 149] on div at bounding box center [349, 143] width 234 height 51
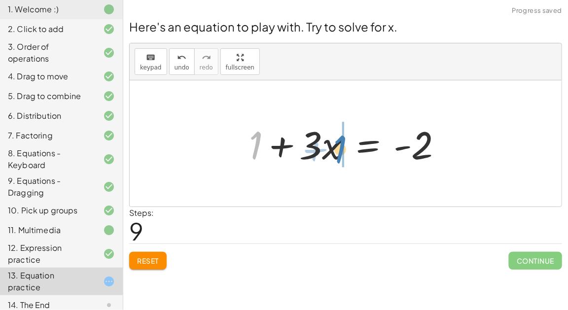
drag, startPoint x: 255, startPoint y: 137, endPoint x: 338, endPoint y: 141, distance: 83.5
click at [338, 141] on div at bounding box center [350, 143] width 212 height 51
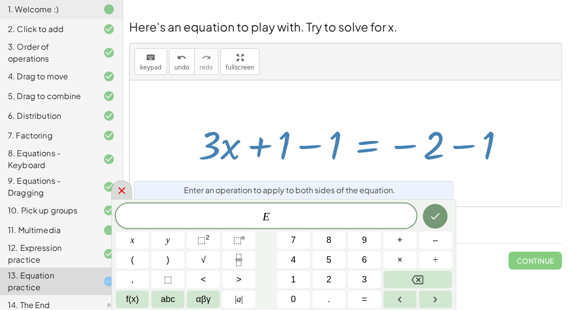
click at [118, 196] on icon at bounding box center [122, 191] width 12 height 12
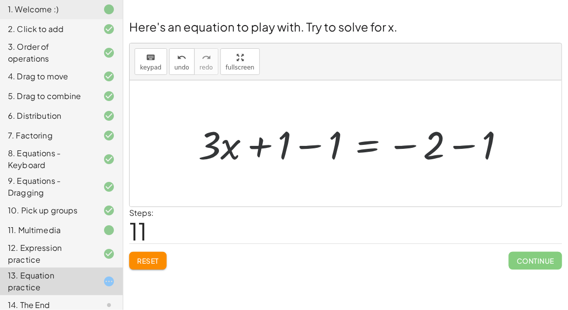
click at [313, 143] on div at bounding box center [355, 143] width 325 height 51
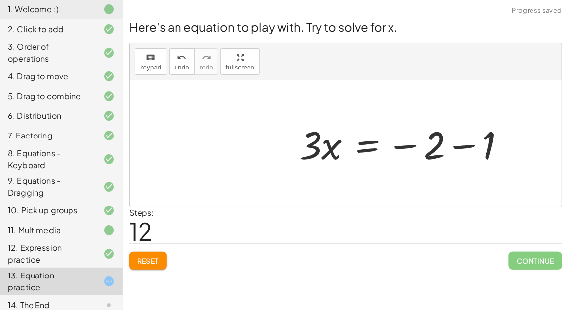
click at [463, 150] on div at bounding box center [407, 143] width 224 height 51
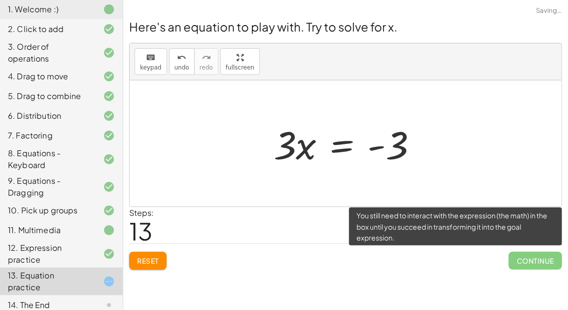
click at [537, 255] on span "Continue" at bounding box center [535, 261] width 53 height 18
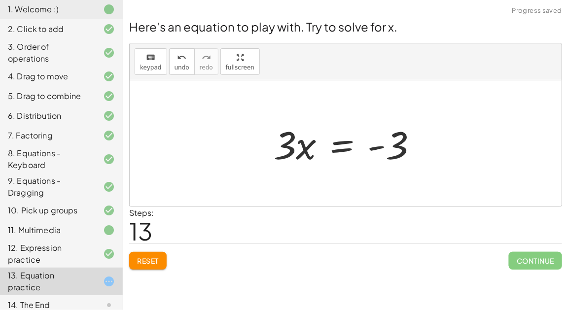
click at [355, 149] on div at bounding box center [350, 143] width 162 height 51
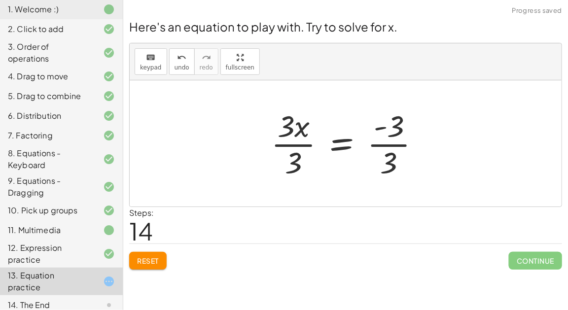
click at [381, 146] on div at bounding box center [349, 144] width 167 height 76
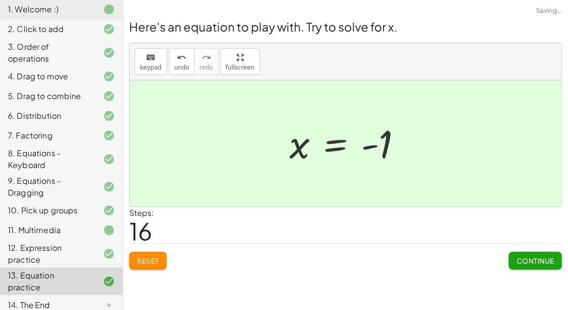
click at [549, 260] on span "Continue" at bounding box center [535, 261] width 37 height 9
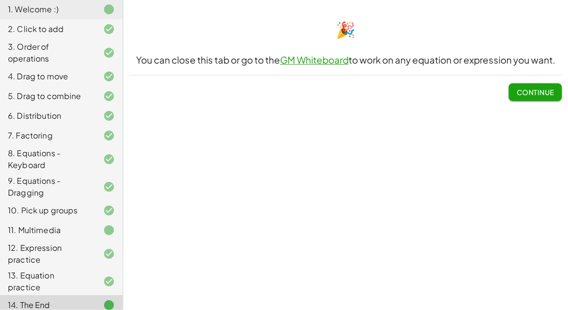
click at [521, 94] on span "Continue" at bounding box center [535, 92] width 37 height 9
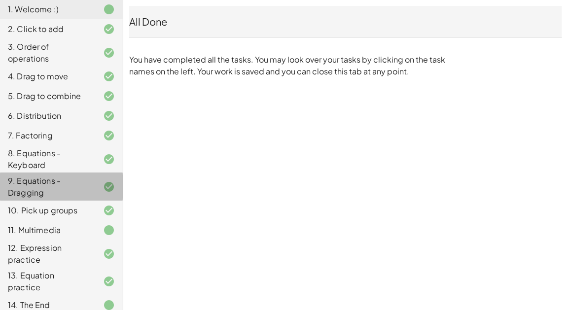
click at [18, 189] on div "9. Equations - Dragging" at bounding box center [47, 187] width 79 height 24
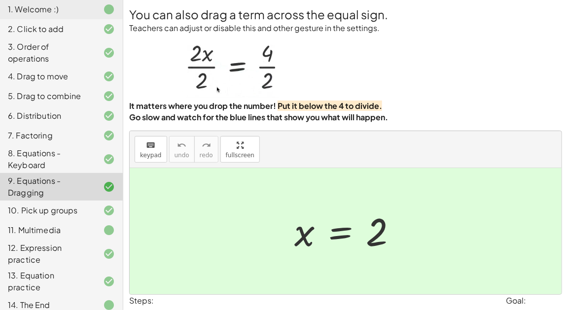
click at [63, 271] on div "13. Equation practice" at bounding box center [47, 282] width 79 height 24
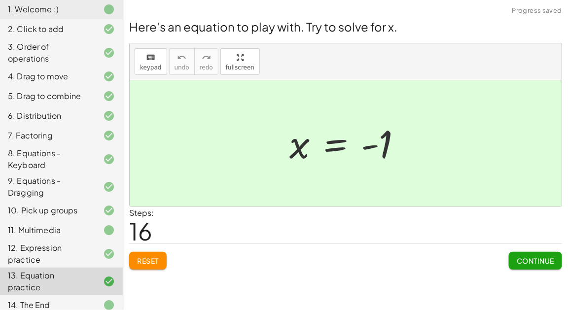
click at [66, 299] on div "14. The End" at bounding box center [47, 305] width 79 height 12
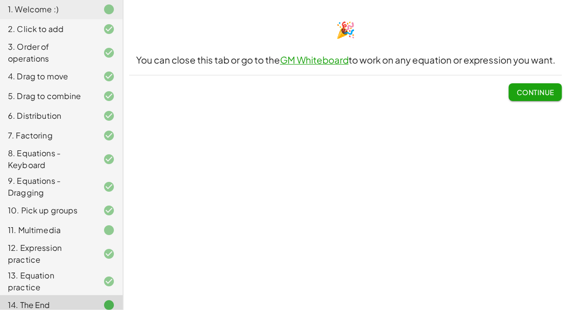
click at [61, 240] on div "10. Pick up groups" at bounding box center [61, 254] width 123 height 28
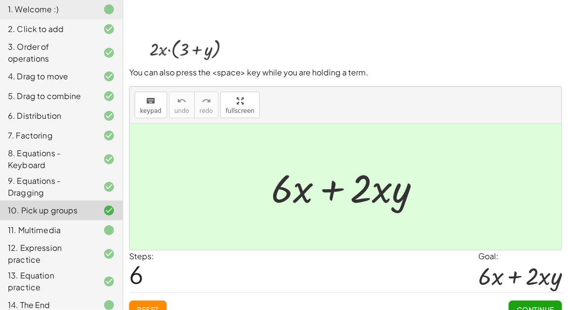
scroll to position [43, 0]
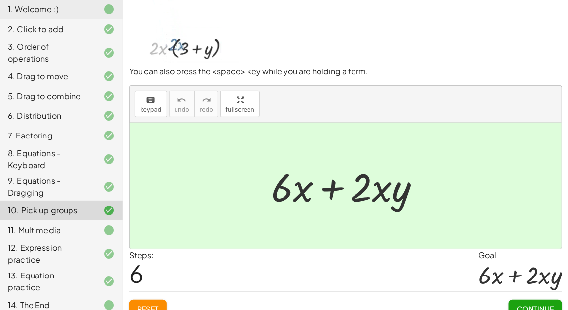
click at [67, 272] on div "13. Equation practice" at bounding box center [47, 282] width 79 height 24
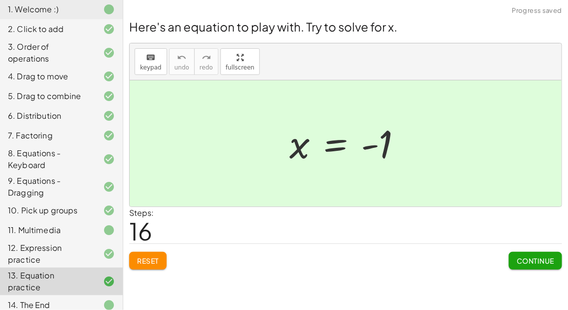
click at [67, 301] on div "14. The End" at bounding box center [47, 305] width 79 height 12
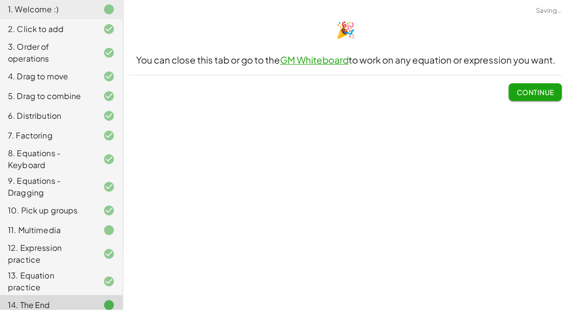
click at [76, 274] on div "13. Equation practice" at bounding box center [47, 282] width 79 height 24
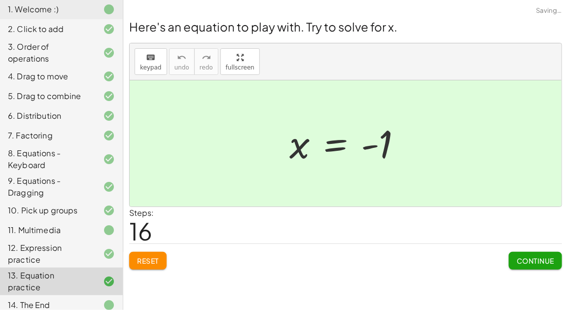
click at [151, 259] on span "Reset" at bounding box center [148, 261] width 22 height 9
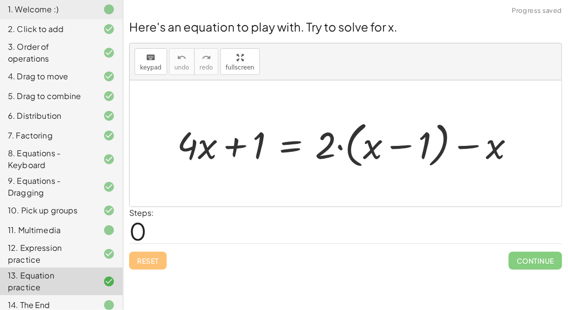
click at [52, 299] on div "14. The End" at bounding box center [47, 305] width 79 height 12
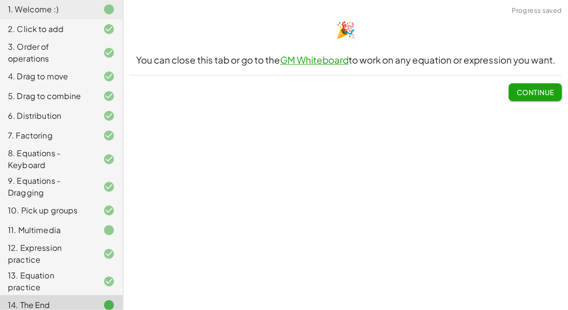
click at [513, 84] on button "Continue" at bounding box center [535, 92] width 53 height 18
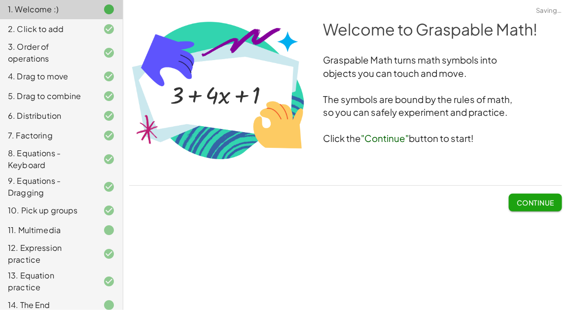
click at [528, 200] on span "Continue" at bounding box center [535, 202] width 37 height 9
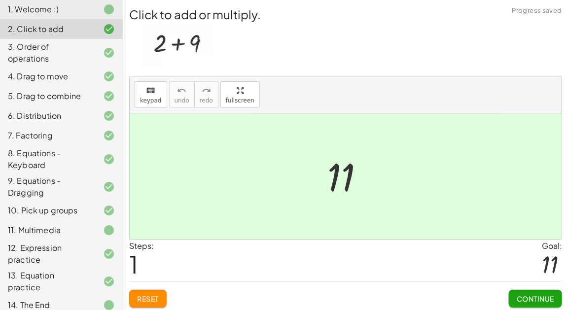
click at [28, 268] on div "11. Multimedia" at bounding box center [61, 282] width 123 height 28
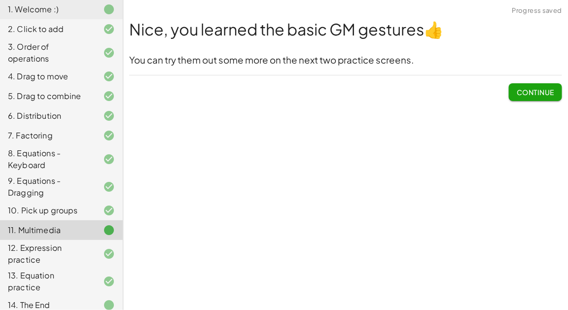
click at [516, 88] on button "Continue" at bounding box center [535, 92] width 53 height 18
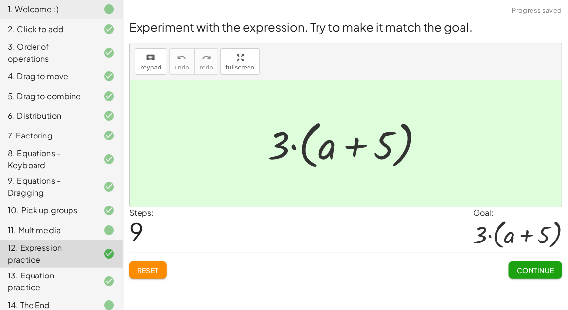
click at [522, 271] on span "Continue" at bounding box center [535, 270] width 37 height 9
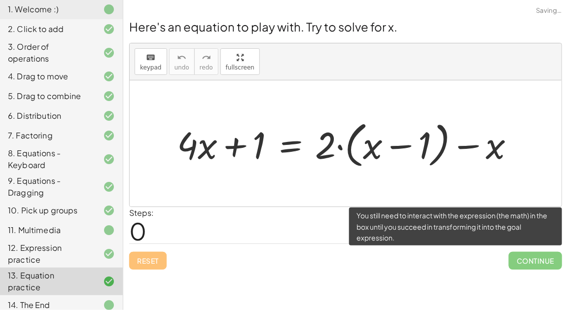
click at [531, 255] on span "Continue" at bounding box center [535, 261] width 53 height 18
click at [30, 299] on div "14. The End" at bounding box center [47, 305] width 79 height 12
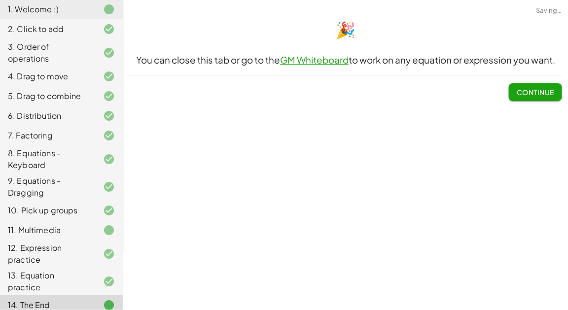
click at [509, 97] on button "Continue" at bounding box center [535, 92] width 53 height 18
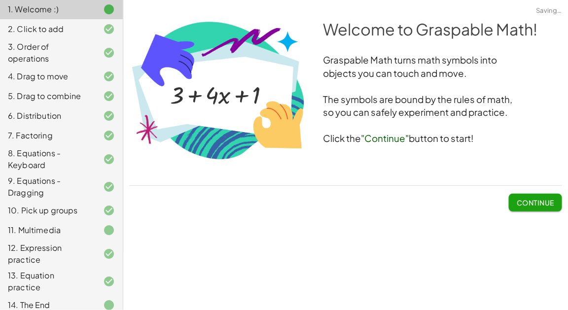
click at [539, 192] on span "Continue" at bounding box center [535, 199] width 53 height 26
click at [539, 202] on span "Continue" at bounding box center [535, 202] width 37 height 9
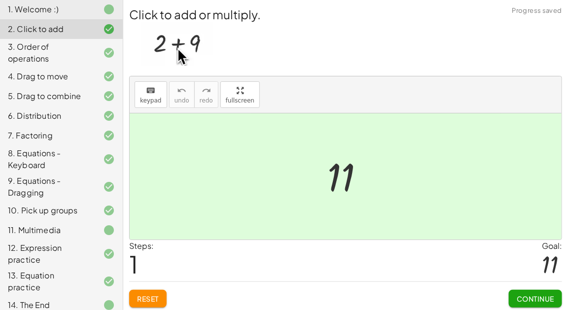
click at [329, 186] on div at bounding box center [350, 176] width 54 height 49
click at [138, 296] on span "Reset" at bounding box center [148, 299] width 22 height 9
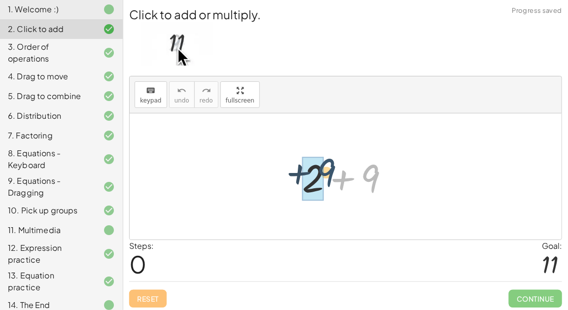
drag, startPoint x: 372, startPoint y: 186, endPoint x: 327, endPoint y: 182, distance: 45.6
click at [327, 182] on div at bounding box center [350, 176] width 105 height 51
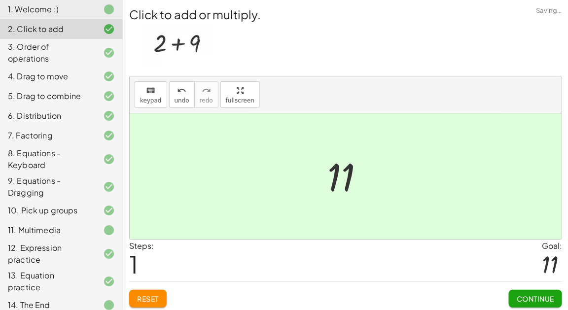
click at [519, 300] on span "Continue" at bounding box center [535, 299] width 37 height 9
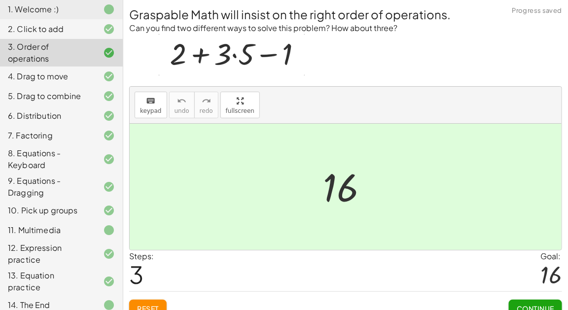
click at [84, 268] on div "11. Multimedia" at bounding box center [61, 282] width 123 height 28
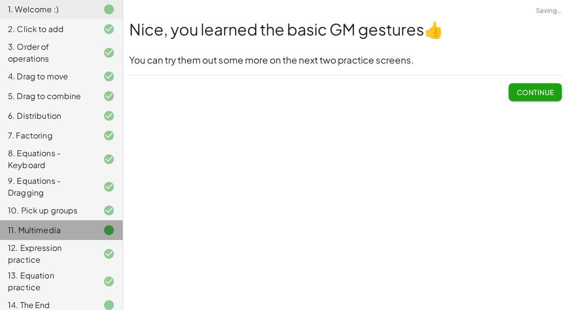
click at [151, 308] on div "Welcome to Graspable Math! Graspable Math turns math symbols into objects you c…" at bounding box center [345, 155] width 445 height 310
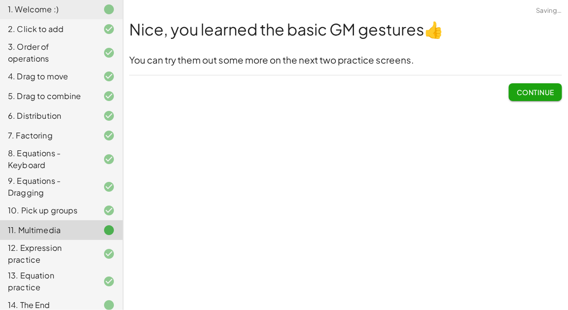
click at [49, 6] on div "1. Welcome :)" at bounding box center [47, 9] width 79 height 12
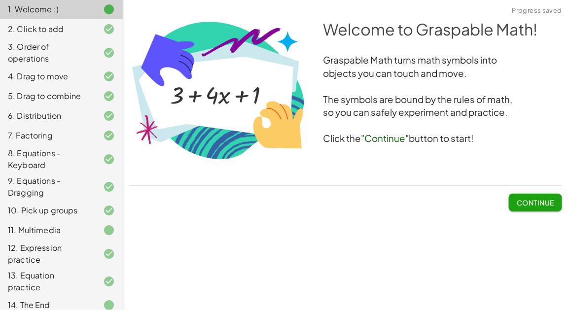
click at [539, 198] on span "Continue" at bounding box center [535, 202] width 37 height 9
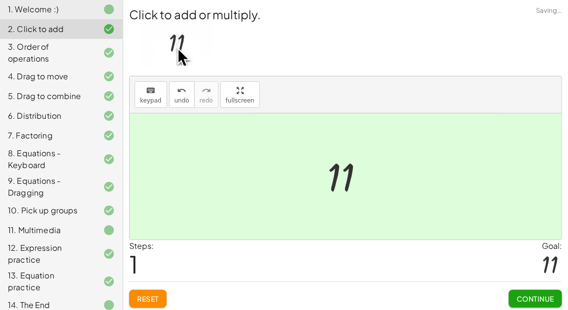
click at [526, 295] on span "Continue" at bounding box center [535, 299] width 37 height 9
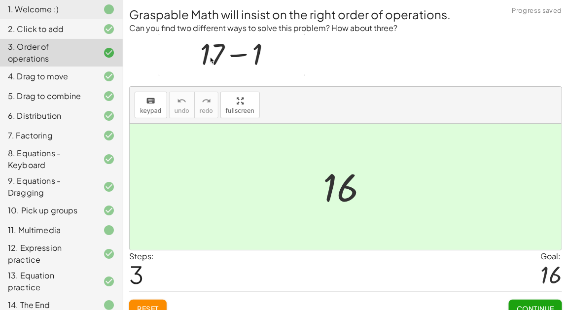
click at [546, 308] on span "Continue" at bounding box center [535, 308] width 37 height 9
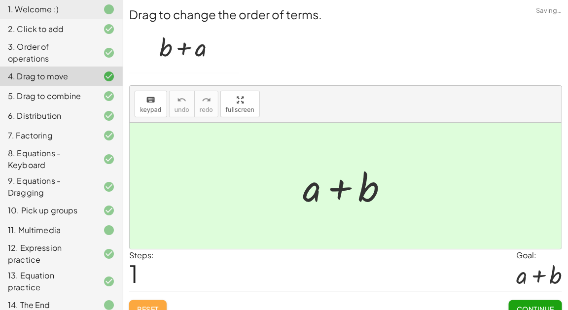
click at [143, 308] on span "Reset" at bounding box center [148, 309] width 22 height 9
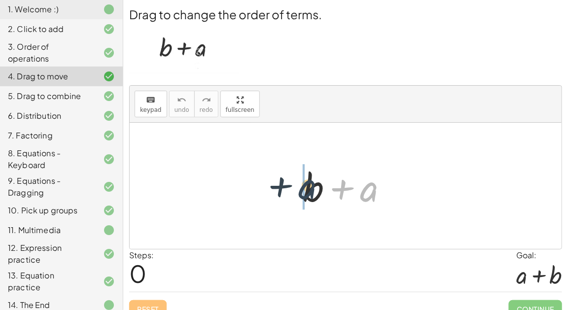
drag, startPoint x: 367, startPoint y: 190, endPoint x: 305, endPoint y: 188, distance: 61.7
click at [305, 188] on div at bounding box center [349, 186] width 103 height 51
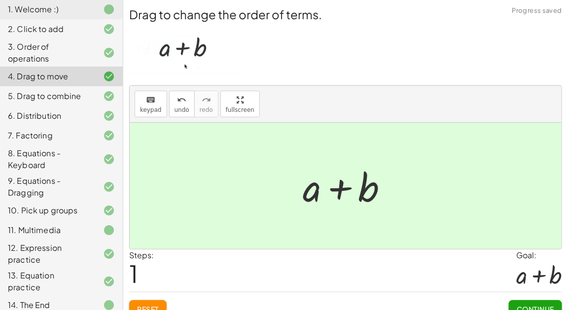
click at [527, 301] on button "Continue" at bounding box center [535, 309] width 53 height 18
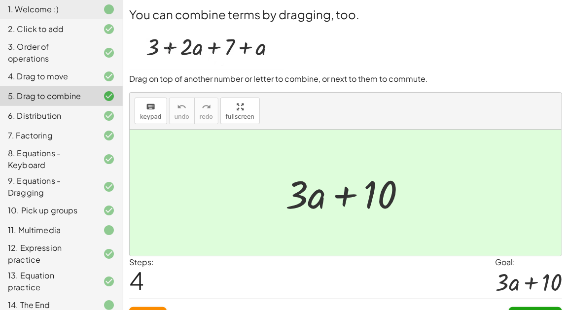
click at [134, 307] on button "Reset" at bounding box center [147, 316] width 37 height 18
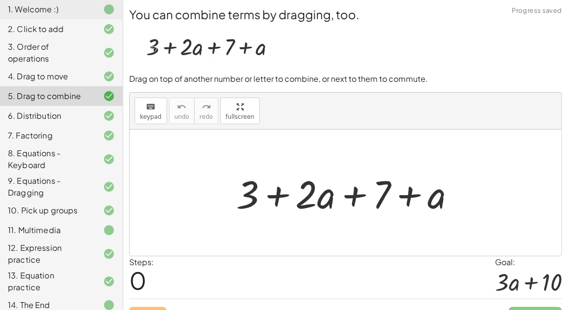
scroll to position [19, 0]
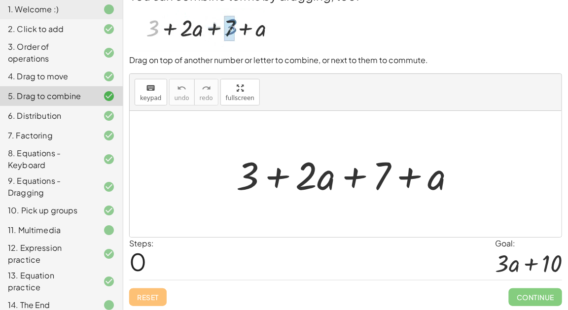
click at [92, 233] on div at bounding box center [101, 230] width 28 height 12
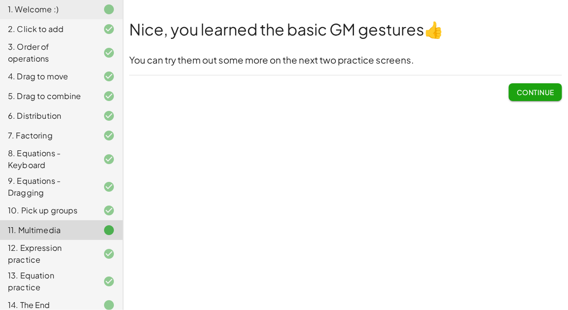
click at [549, 86] on button "Continue" at bounding box center [535, 92] width 53 height 18
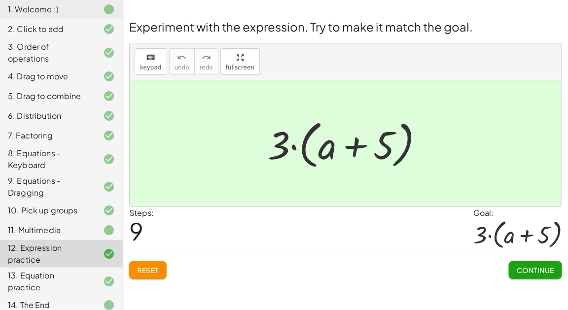
click at [67, 300] on div "14. The End" at bounding box center [47, 305] width 79 height 12
